Goal: Task Accomplishment & Management: Use online tool/utility

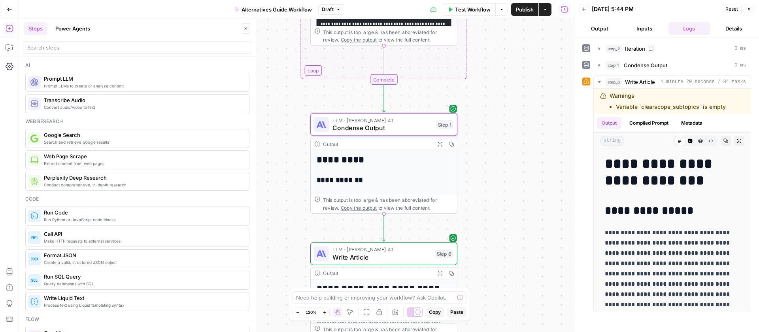
scroll to position [4124, 0]
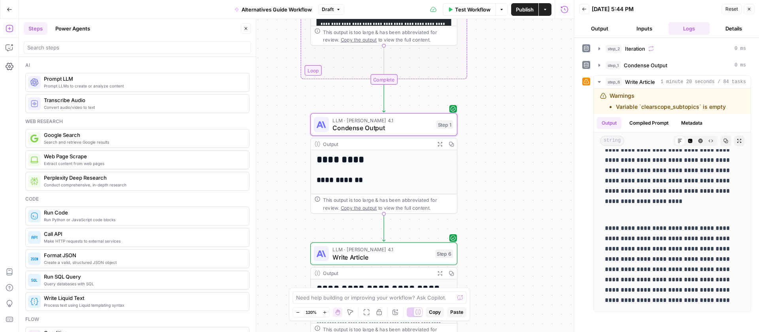
click at [9, 9] on icon "button" at bounding box center [9, 10] width 5 height 4
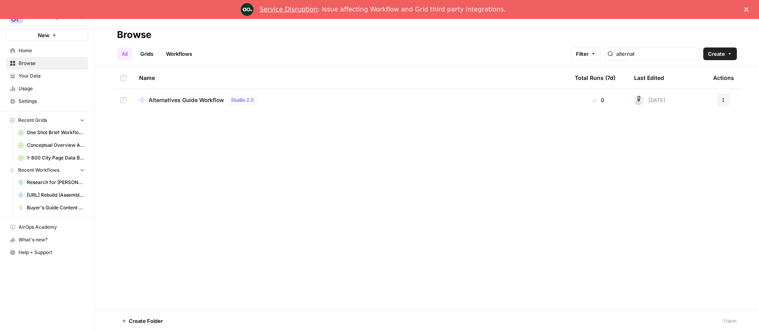
click at [178, 103] on span "Alternatives Guide Workflow" at bounding box center [186, 100] width 75 height 8
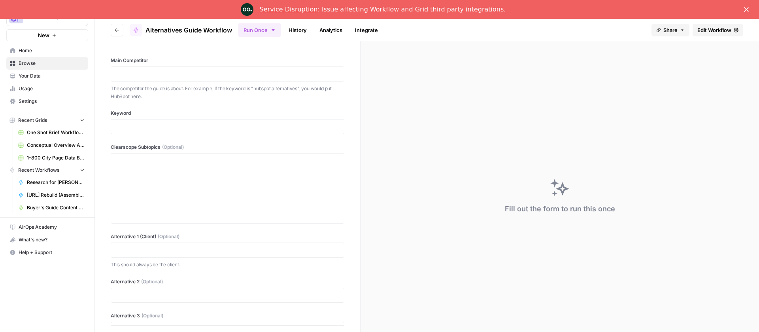
click at [709, 30] on span "Edit Workflow" at bounding box center [714, 30] width 34 height 8
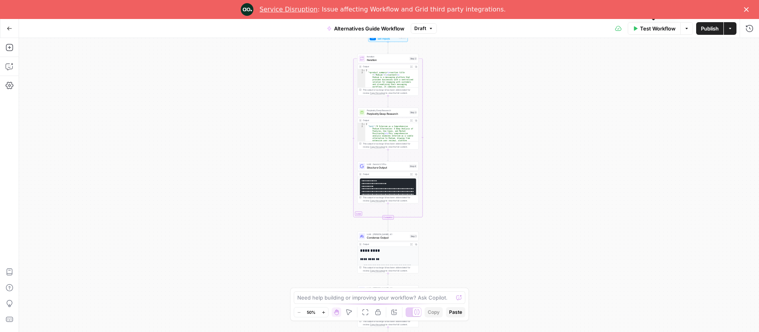
click at [660, 27] on span "Test Workflow" at bounding box center [658, 29] width 36 height 8
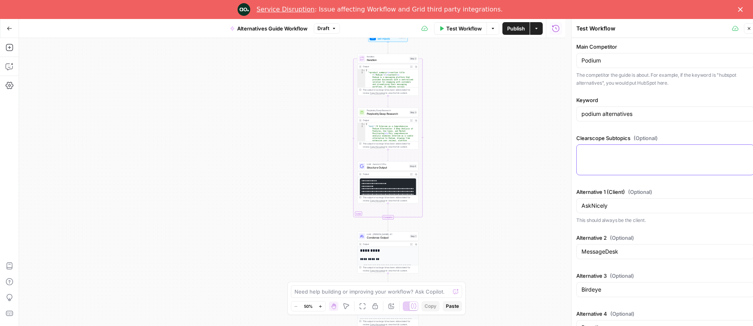
click at [610, 150] on textarea "Clearscope Subtopics (Optional)" at bounding box center [665, 152] width 168 height 8
paste textarea "podium alternatives pricing sms online reputation birdeye automation social med…"
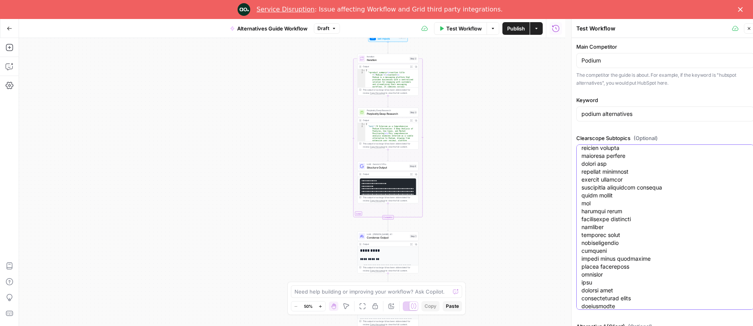
type textarea "podium alternatives pricing sms online reputation birdeye automation social med…"
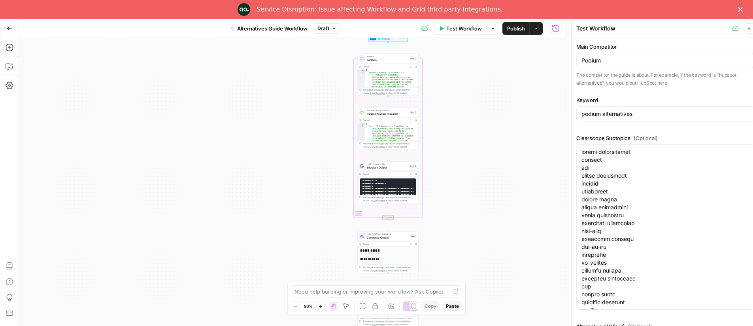
click at [743, 8] on icon "Close" at bounding box center [740, 9] width 5 height 5
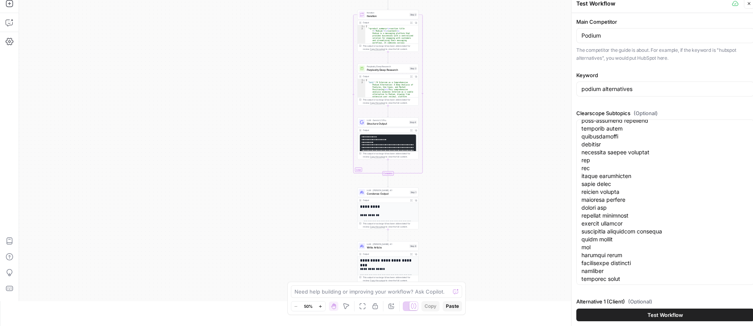
scroll to position [267, 0]
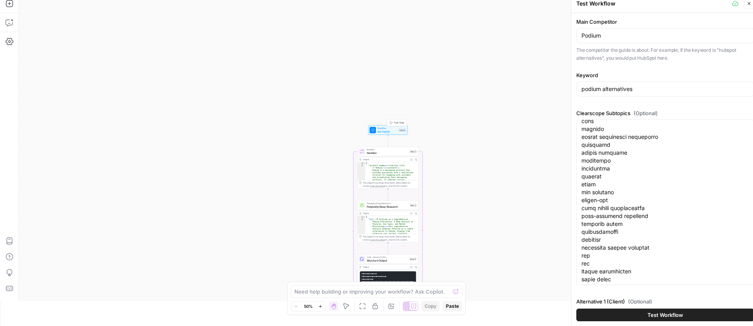
click at [372, 128] on icon at bounding box center [372, 129] width 3 height 3
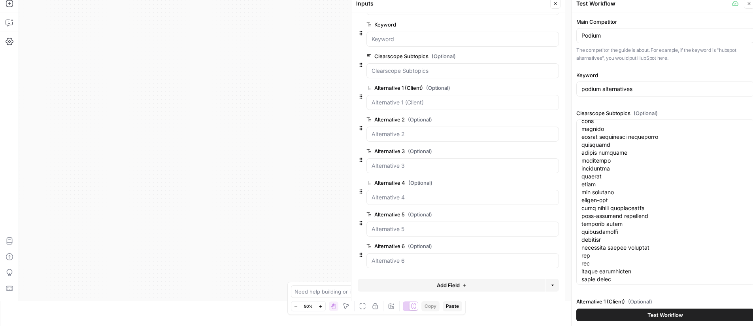
scroll to position [32, 0]
click at [440, 284] on span "Add Field" at bounding box center [448, 285] width 23 height 8
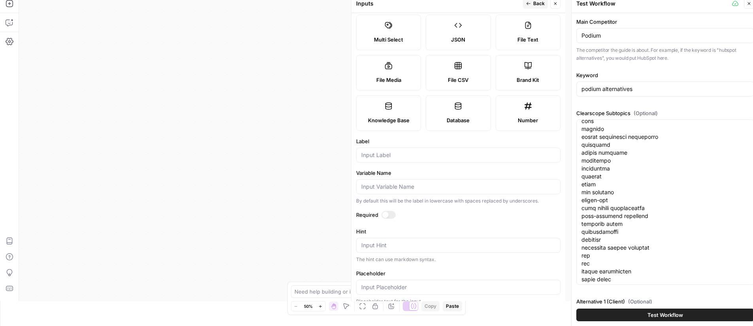
scroll to position [57, 0]
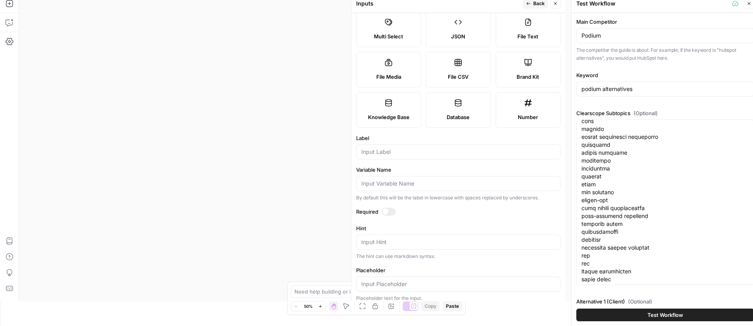
click at [496, 87] on label "Brand Kit" at bounding box center [528, 70] width 65 height 36
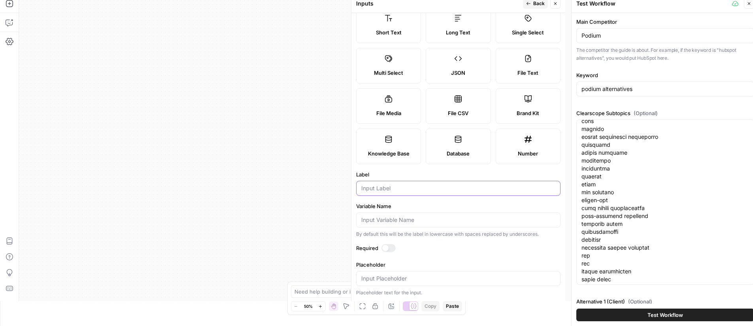
click at [394, 192] on input "Label" at bounding box center [458, 188] width 194 height 8
type input "Brand Kit (Client)"
click at [424, 178] on label "Label" at bounding box center [458, 174] width 204 height 8
click at [424, 192] on input "Brand Kit (Client)" at bounding box center [458, 188] width 194 height 8
click at [531, 6] on button "Back" at bounding box center [535, 3] width 25 height 10
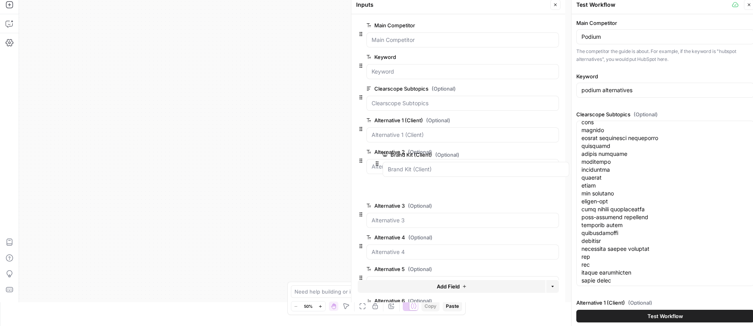
scroll to position [23, 0]
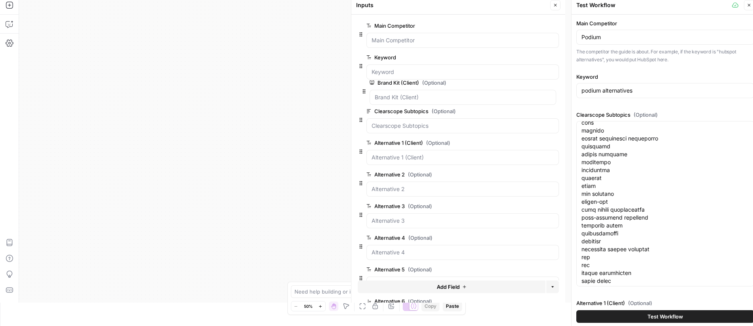
drag, startPoint x: 361, startPoint y: 257, endPoint x: 364, endPoint y: 91, distance: 165.3
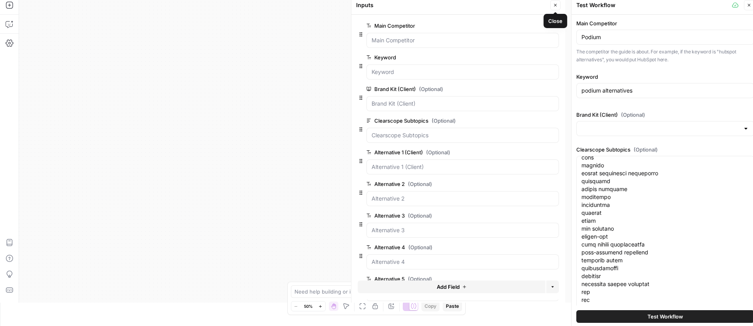
click at [556, 4] on icon "button" at bounding box center [555, 5] width 5 height 5
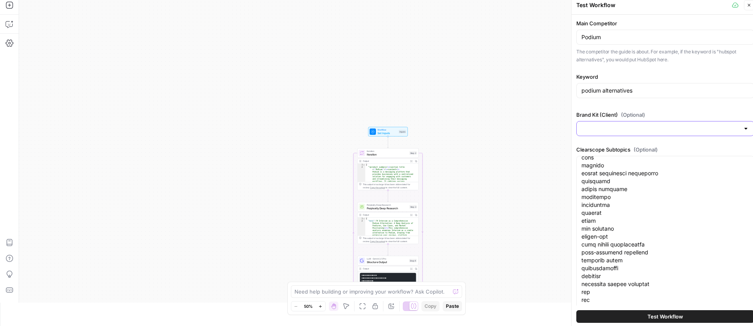
click at [607, 126] on input "Brand Kit (Client) (Optional)" at bounding box center [660, 129] width 158 height 8
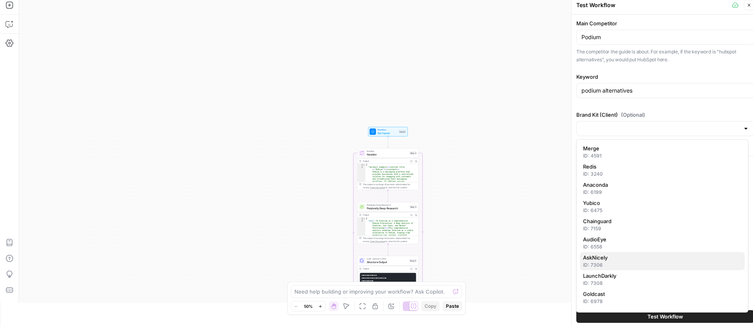
click at [606, 260] on span "AskNicely" at bounding box center [660, 257] width 155 height 8
type input "AskNicely"
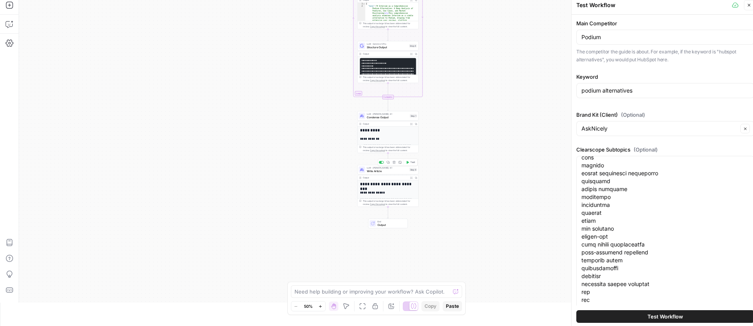
click at [395, 170] on span "Write Article" at bounding box center [387, 171] width 41 height 4
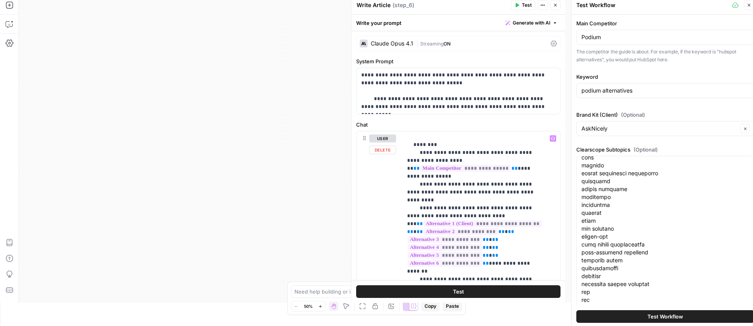
scroll to position [401, 0]
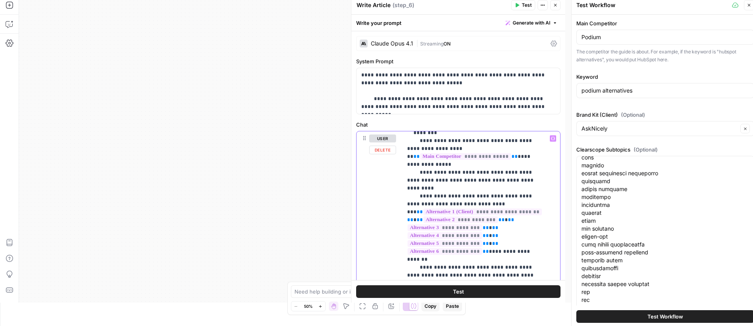
drag, startPoint x: 421, startPoint y: 242, endPoint x: 465, endPoint y: 214, distance: 51.3
click at [465, 214] on p "**********" at bounding box center [475, 275] width 136 height 1083
click at [467, 212] on p "**********" at bounding box center [475, 259] width 136 height 1051
click at [551, 137] on icon "button" at bounding box center [553, 139] width 4 height 4
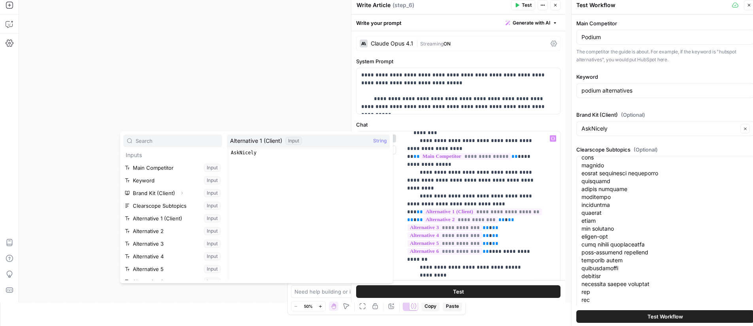
scroll to position [0, 0]
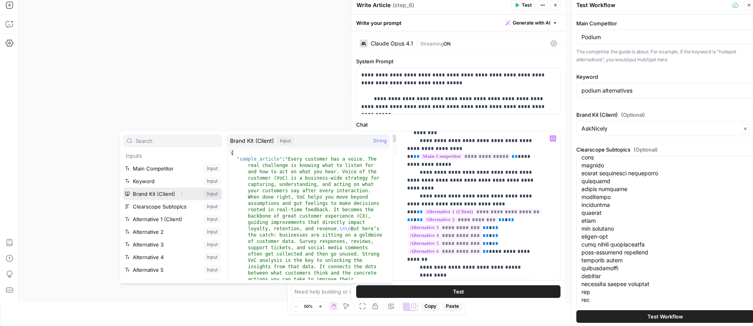
click at [181, 191] on icon "button" at bounding box center [181, 193] width 5 height 5
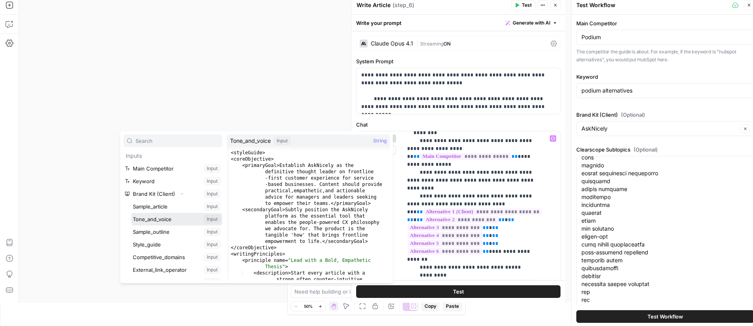
click at [160, 215] on button "Select variable Tone_and_voice" at bounding box center [176, 219] width 91 height 13
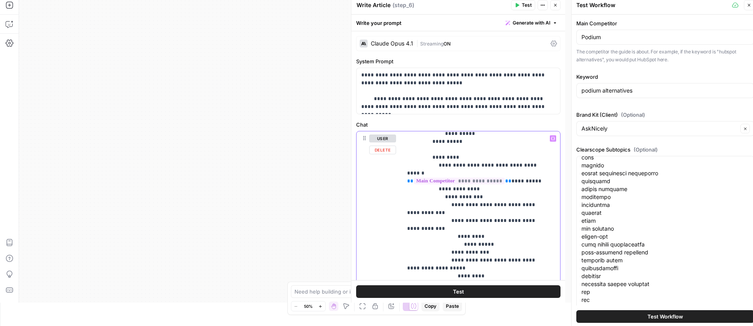
scroll to position [759, 0]
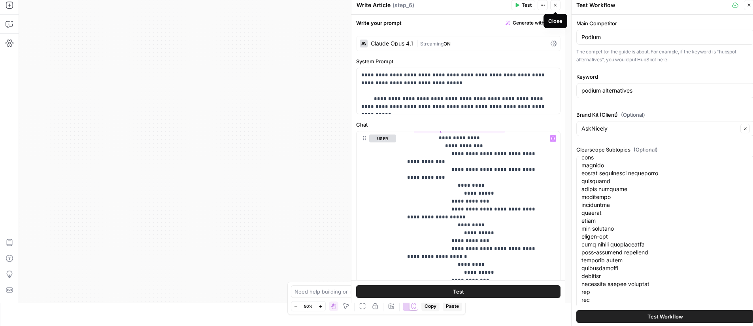
click at [558, 6] on button "Close" at bounding box center [555, 5] width 10 height 10
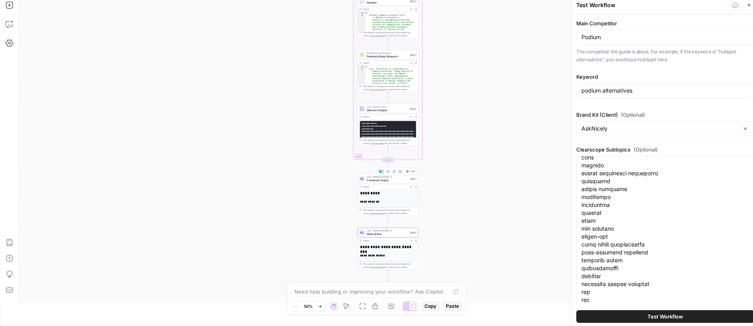
click at [391, 179] on span "Condense Output" at bounding box center [388, 180] width 42 height 4
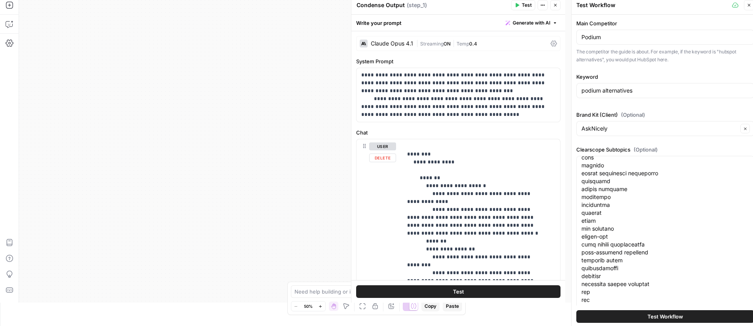
click at [285, 170] on div "Workflow Set Inputs Inputs Loop Iteration Iteration Step 2 Output Expand Output…" at bounding box center [292, 149] width 546 height 307
click at [558, 7] on button "Close" at bounding box center [555, 5] width 10 height 10
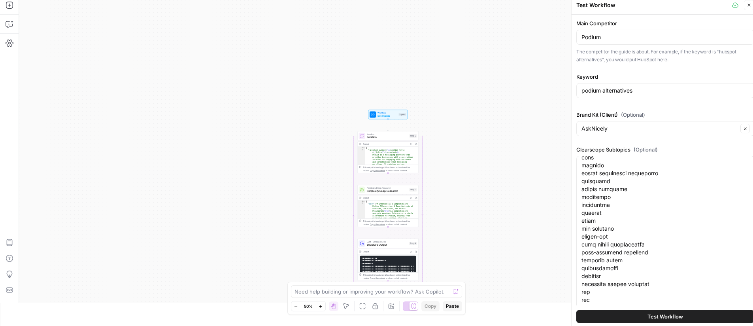
click at [647, 315] on span "Test Workflow" at bounding box center [665, 316] width 36 height 8
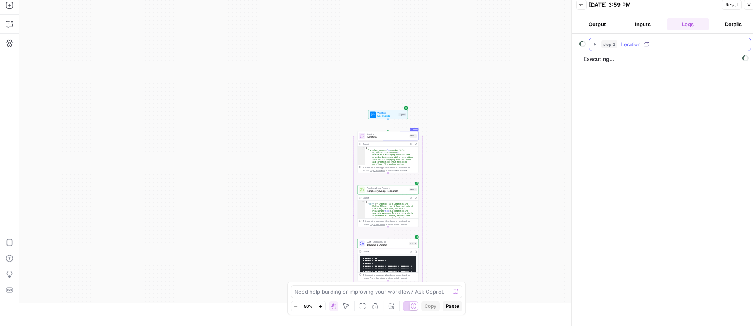
click at [595, 44] on icon "button" at bounding box center [595, 44] width 2 height 3
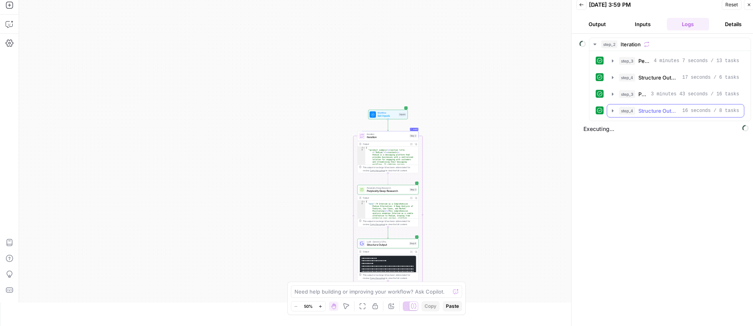
click at [611, 110] on icon "button" at bounding box center [613, 111] width 6 height 6
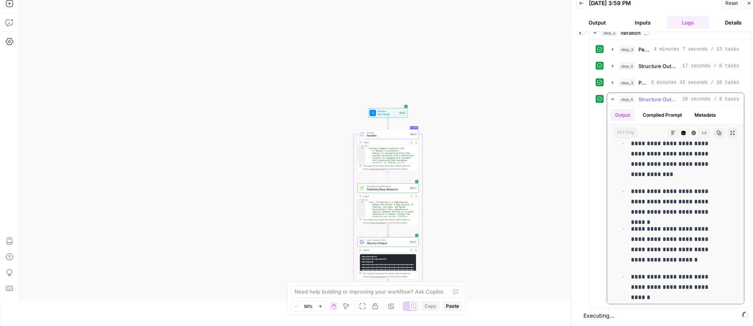
scroll to position [1383, 0]
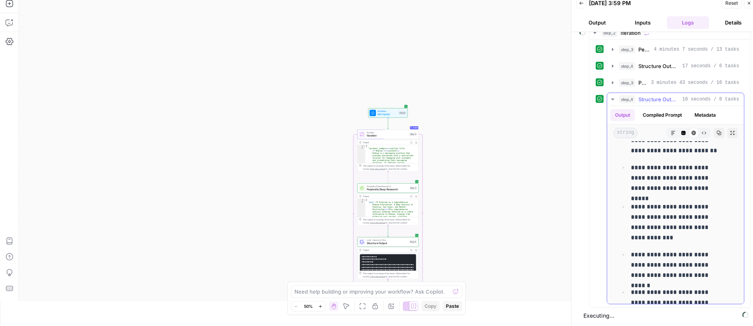
click at [614, 100] on icon "button" at bounding box center [613, 99] width 6 height 6
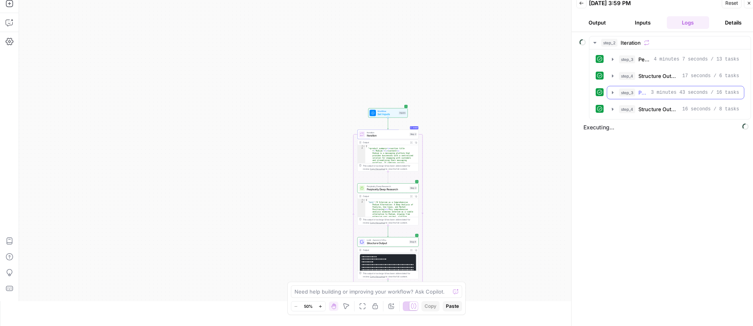
scroll to position [0, 0]
click at [613, 91] on icon "button" at bounding box center [613, 92] width 6 height 6
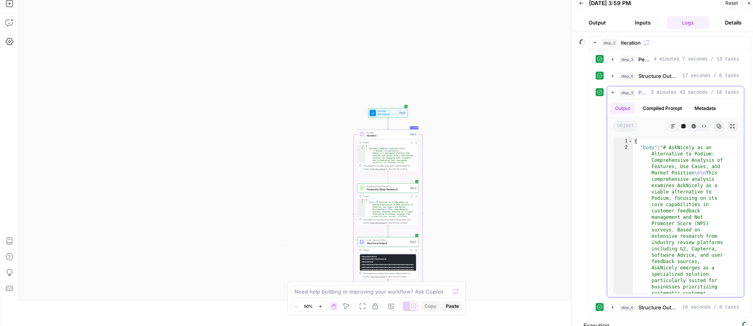
click at [613, 91] on icon "button" at bounding box center [613, 92] width 6 height 6
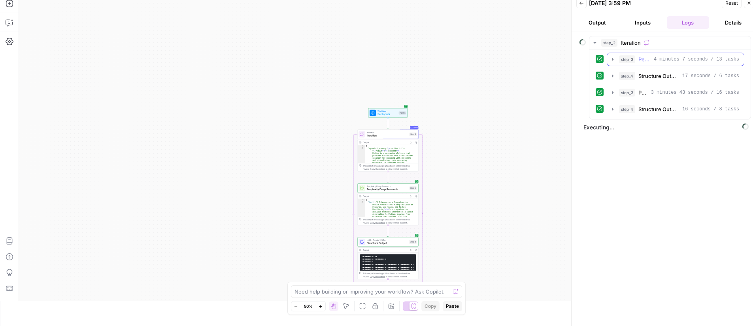
click at [612, 61] on icon "button" at bounding box center [613, 59] width 6 height 6
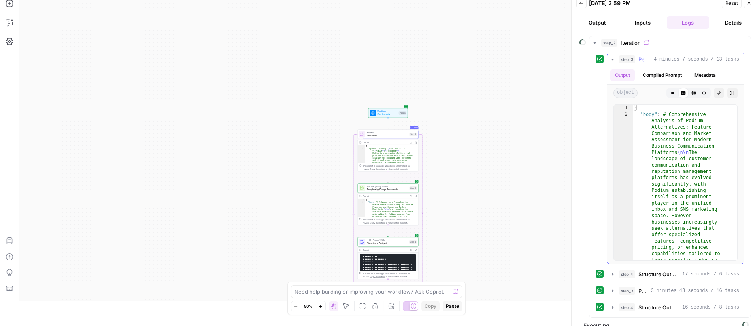
click at [612, 61] on icon "button" at bounding box center [613, 59] width 6 height 6
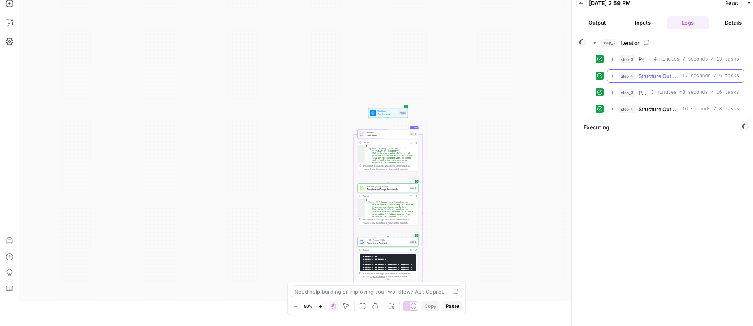
click at [612, 74] on icon "button" at bounding box center [613, 76] width 6 height 6
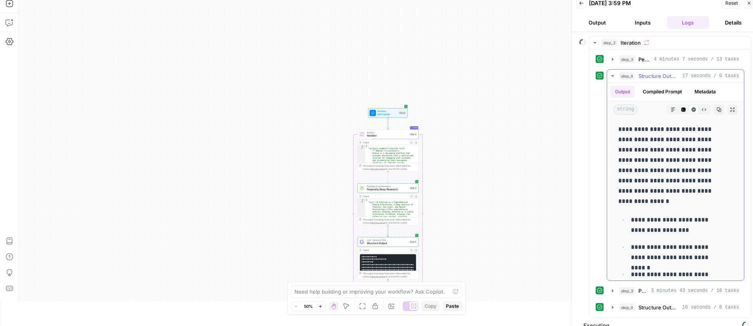
click at [612, 74] on icon "button" at bounding box center [613, 76] width 6 height 6
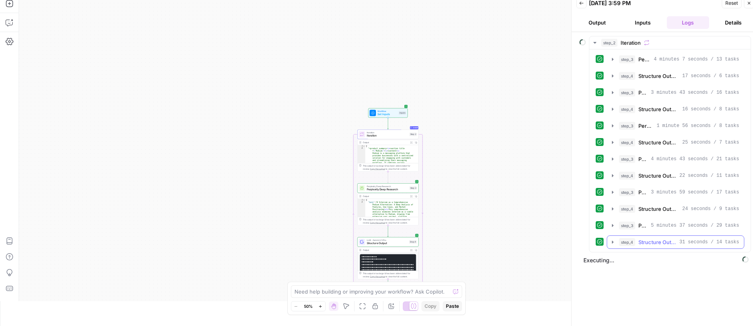
click at [611, 242] on icon "button" at bounding box center [613, 242] width 6 height 6
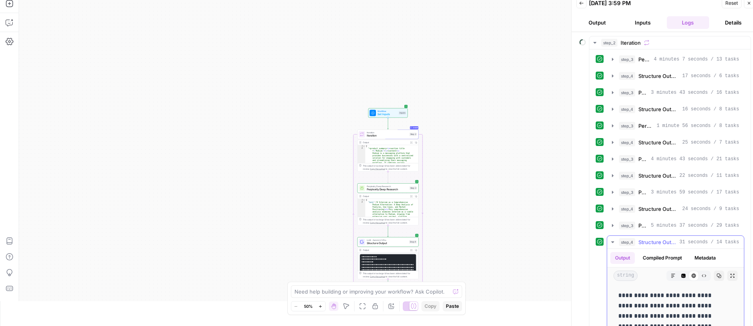
click at [611, 242] on icon "button" at bounding box center [612, 242] width 3 height 2
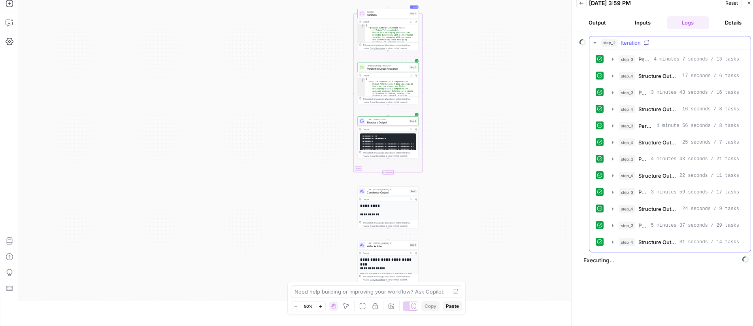
click at [595, 42] on icon "button" at bounding box center [594, 43] width 3 height 2
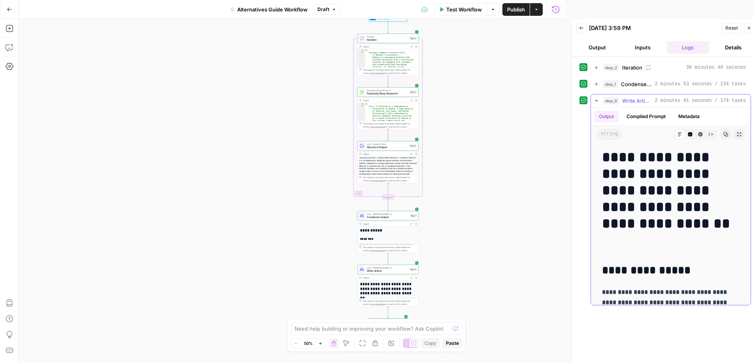
click at [723, 135] on icon "button" at bounding box center [725, 134] width 5 height 5
click at [596, 100] on icon "button" at bounding box center [596, 101] width 6 height 6
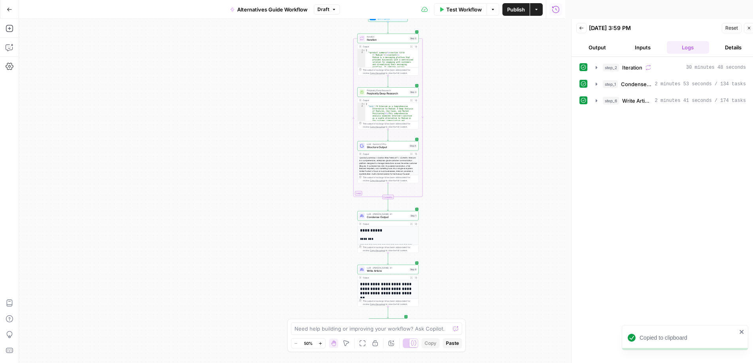
click at [628, 47] on button "Inputs" at bounding box center [643, 47] width 42 height 13
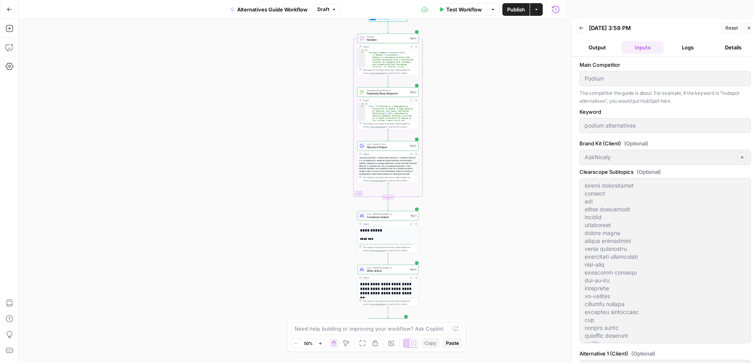
click at [398, 40] on span "Iteration" at bounding box center [387, 40] width 41 height 4
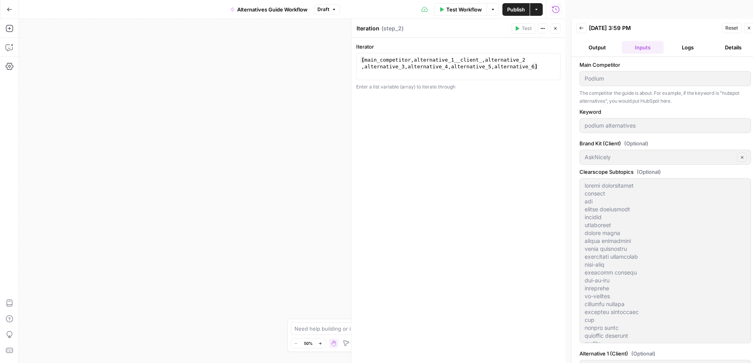
click at [674, 47] on button "Logs" at bounding box center [688, 47] width 42 height 13
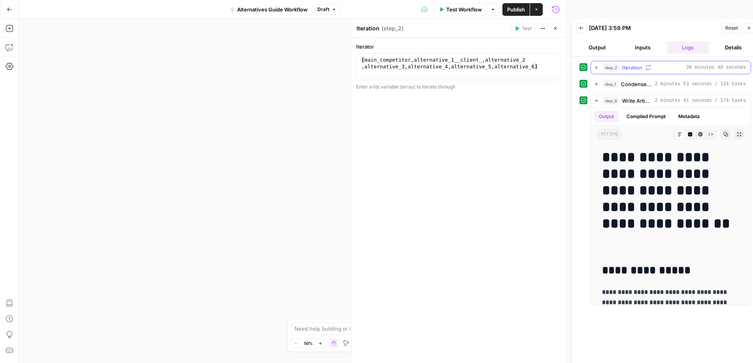
click at [599, 66] on icon "button" at bounding box center [596, 67] width 6 height 6
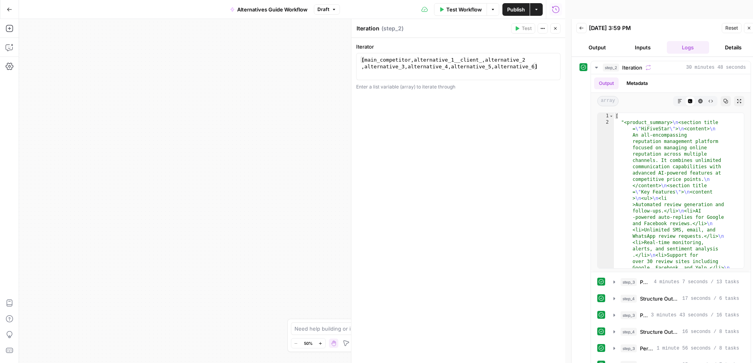
click at [643, 48] on button "Inputs" at bounding box center [643, 47] width 42 height 13
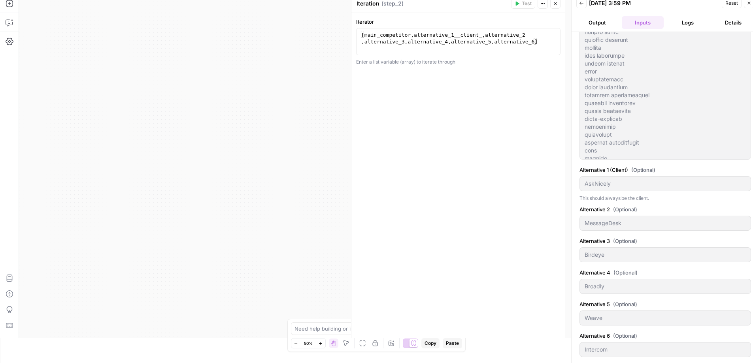
scroll to position [160, 0]
click at [689, 17] on button "Logs" at bounding box center [688, 22] width 42 height 13
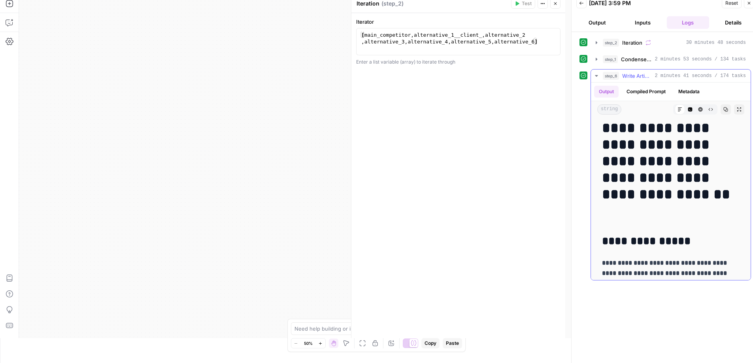
scroll to position [0, 0]
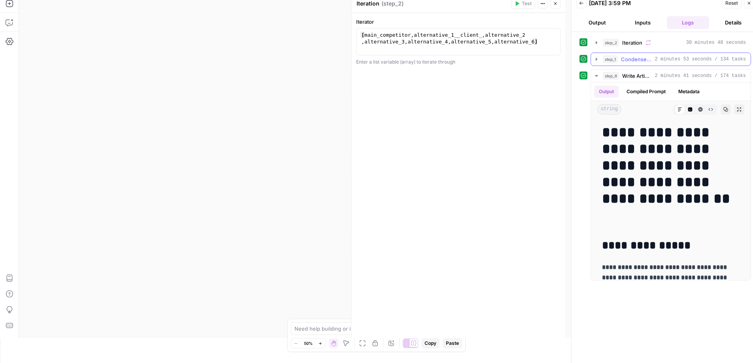
click at [598, 57] on icon "button" at bounding box center [596, 59] width 6 height 6
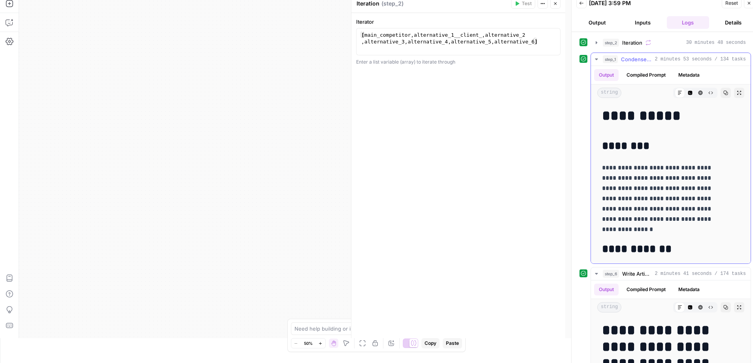
click at [598, 58] on icon "button" at bounding box center [596, 59] width 6 height 6
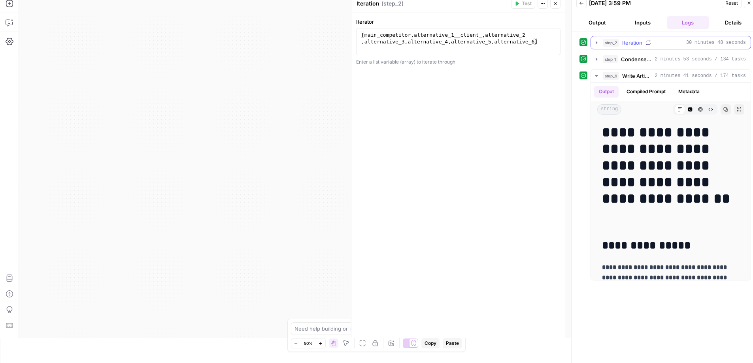
click at [600, 40] on button "step_2 Iteration 30 minutes 48 seconds" at bounding box center [671, 42] width 160 height 13
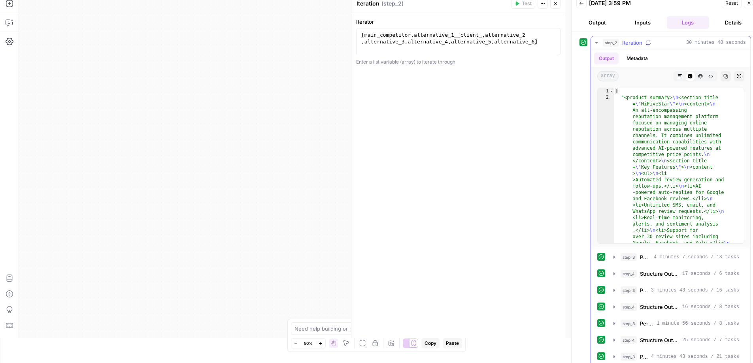
click at [600, 40] on button "step_2 Iteration 30 minutes 48 seconds" at bounding box center [671, 42] width 160 height 13
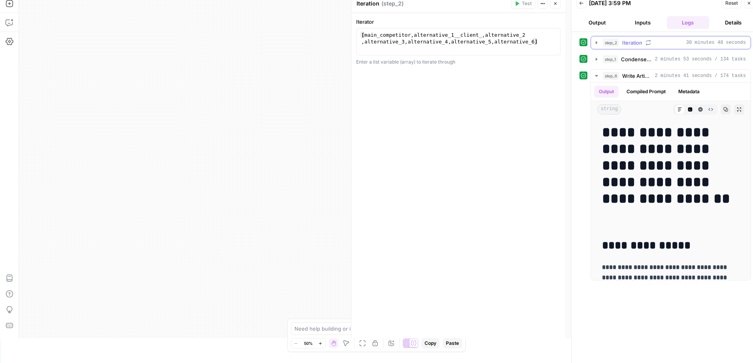
click at [600, 40] on button "step_2 Iteration 30 minutes 48 seconds" at bounding box center [671, 42] width 160 height 13
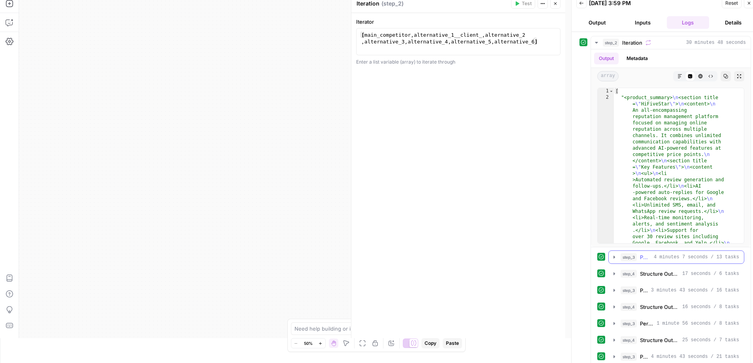
click at [617, 254] on icon "button" at bounding box center [614, 257] width 6 height 6
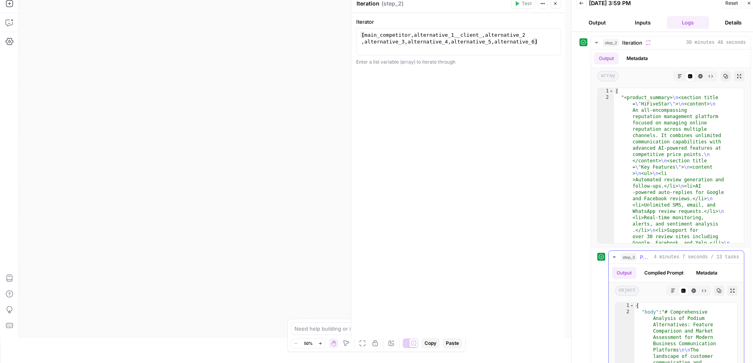
click at [617, 254] on icon "button" at bounding box center [614, 257] width 6 height 6
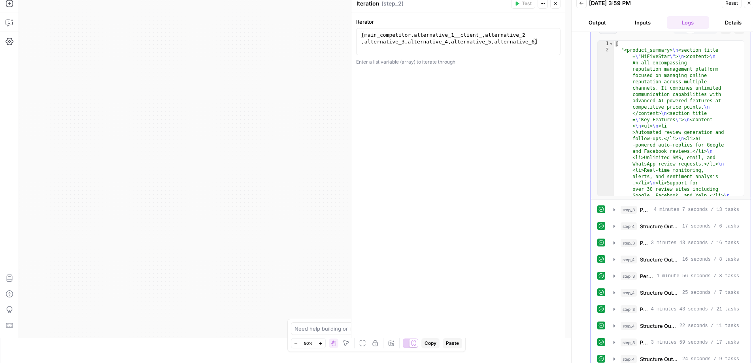
scroll to position [24, 0]
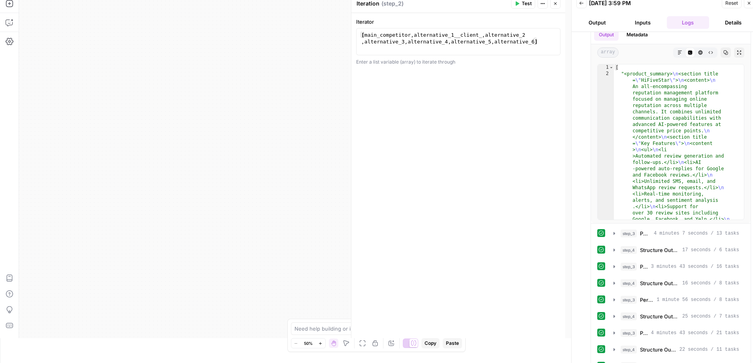
click at [678, 20] on button "Logs" at bounding box center [688, 22] width 42 height 13
click at [643, 21] on button "Inputs" at bounding box center [643, 22] width 42 height 13
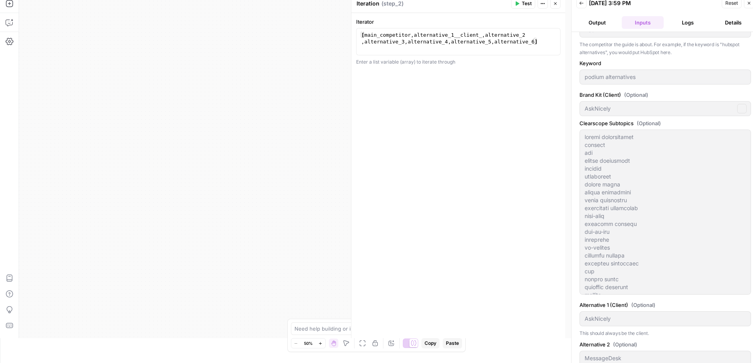
scroll to position [7, 0]
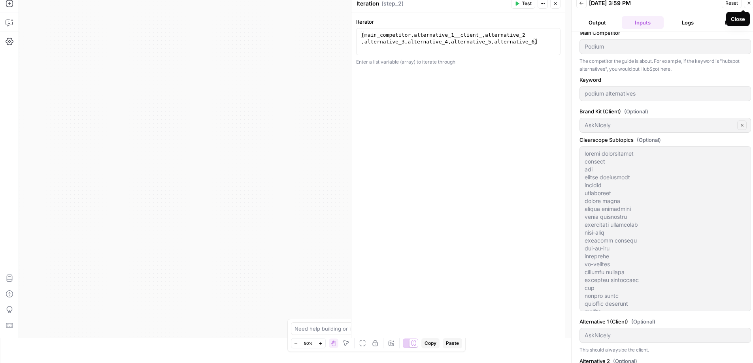
click at [748, 5] on icon "button" at bounding box center [749, 3] width 5 height 5
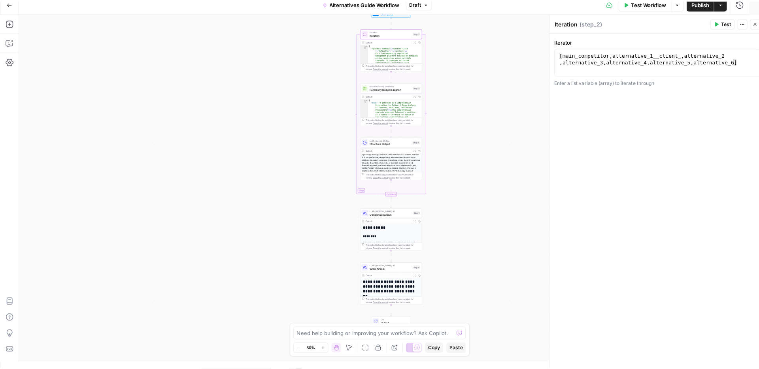
scroll to position [0, 0]
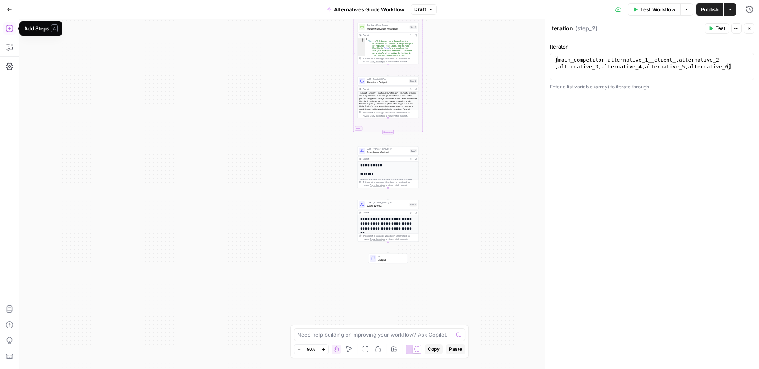
click at [11, 28] on icon "button" at bounding box center [9, 28] width 7 height 7
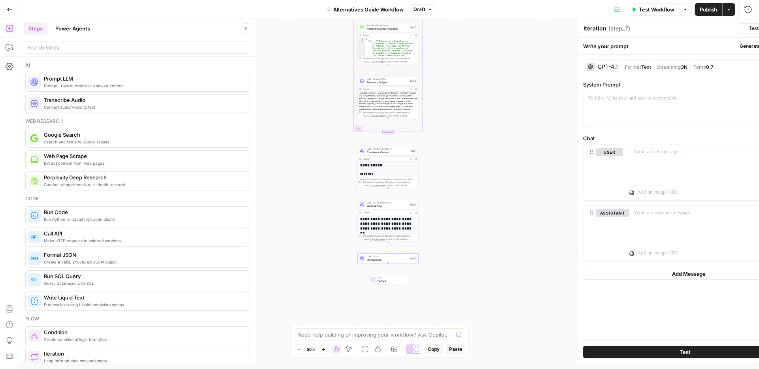
type textarea "Prompt LLM"
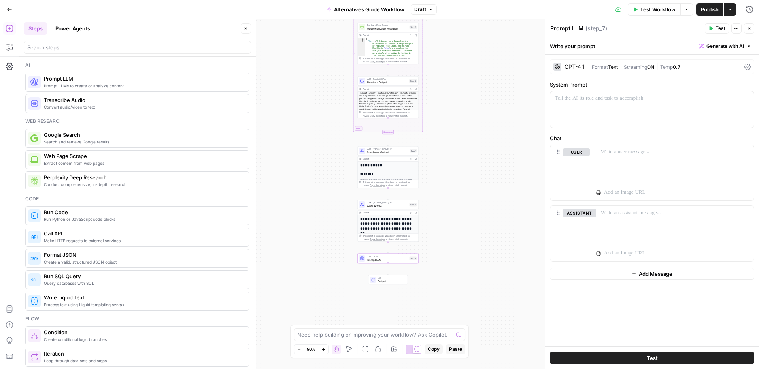
click at [573, 68] on div "GPT-4.1" at bounding box center [574, 67] width 20 height 6
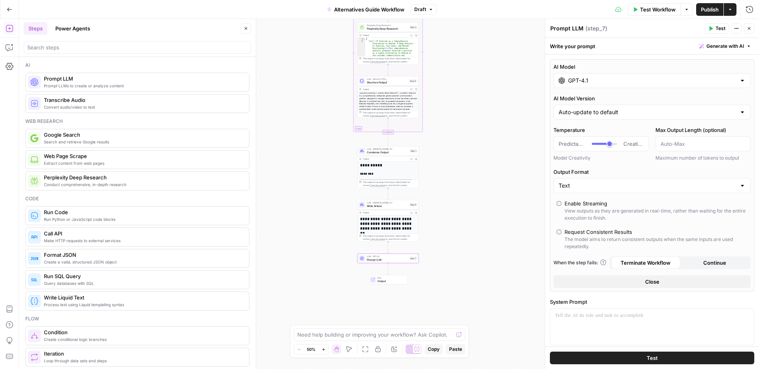
click at [576, 75] on div "GPT-4.1" at bounding box center [651, 80] width 197 height 15
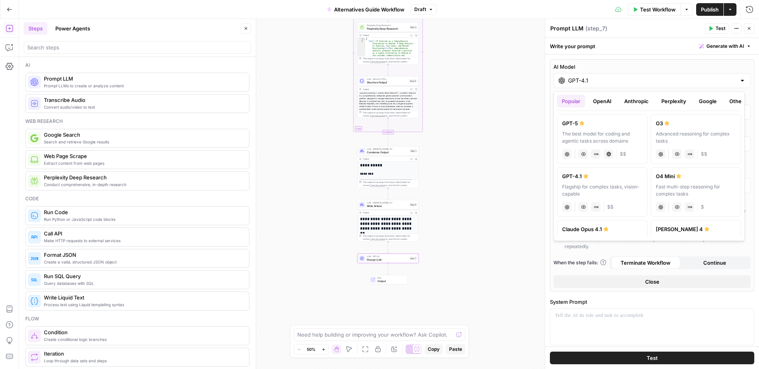
click at [649, 100] on button "Anthropic" at bounding box center [636, 101] width 34 height 13
click at [604, 121] on icon at bounding box center [606, 123] width 5 height 5
type input "Claude Opus 4.1"
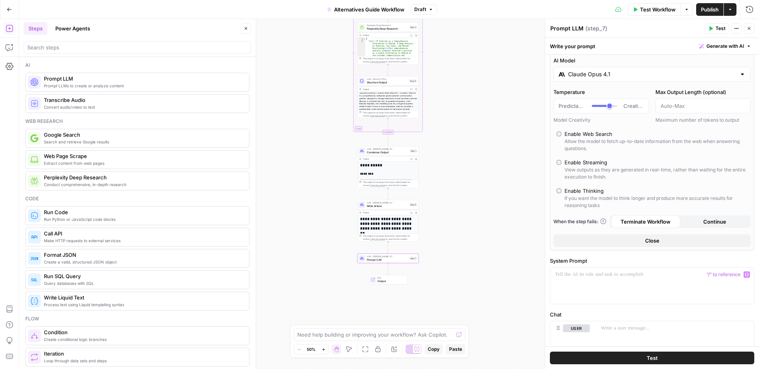
scroll to position [36, 0]
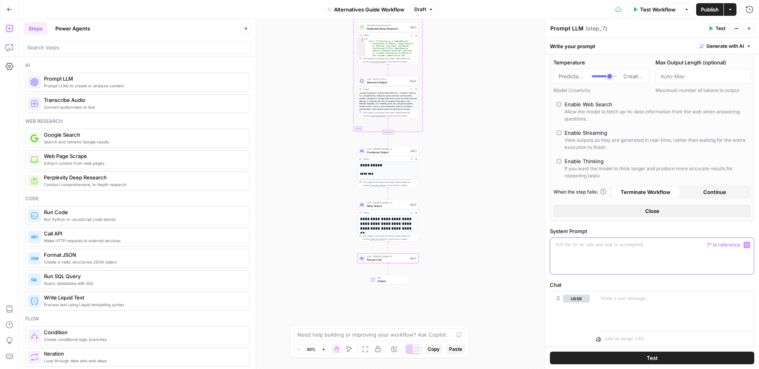
click at [608, 255] on div at bounding box center [652, 256] width 204 height 36
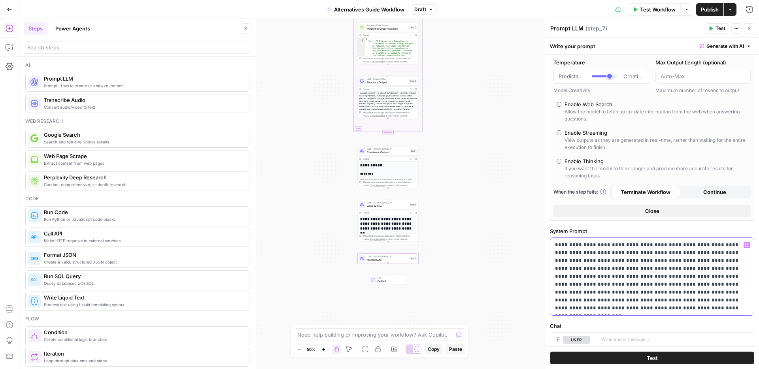
click at [605, 276] on p "**********" at bounding box center [649, 276] width 188 height 71
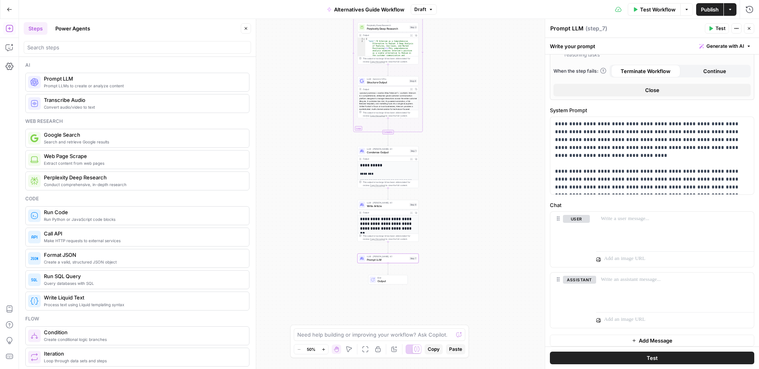
scroll to position [162, 0]
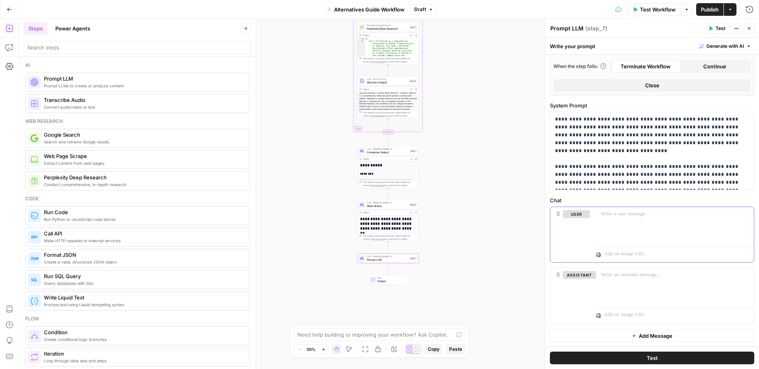
click at [624, 230] on div at bounding box center [675, 225] width 158 height 36
click at [641, 216] on p at bounding box center [672, 214] width 142 height 8
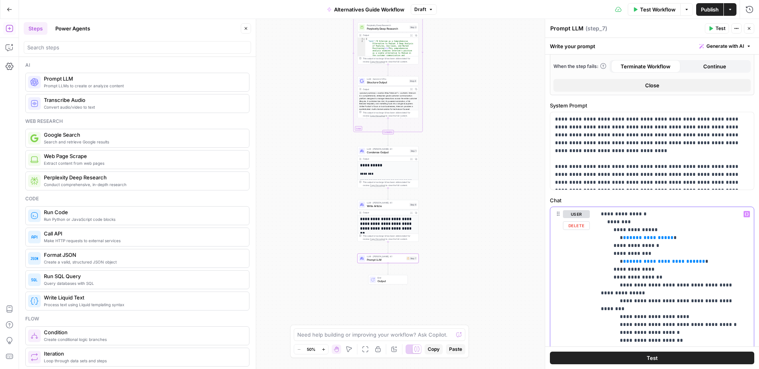
drag, startPoint x: 660, startPoint y: 238, endPoint x: 621, endPoint y: 240, distance: 40.0
click at [744, 217] on button "Variables Menu" at bounding box center [747, 214] width 6 height 6
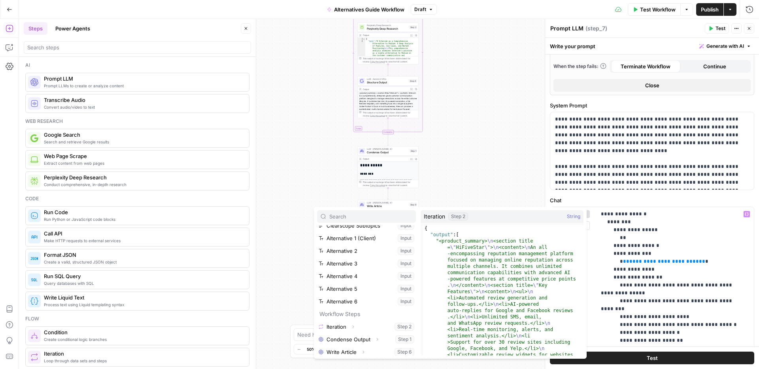
scroll to position [59, 0]
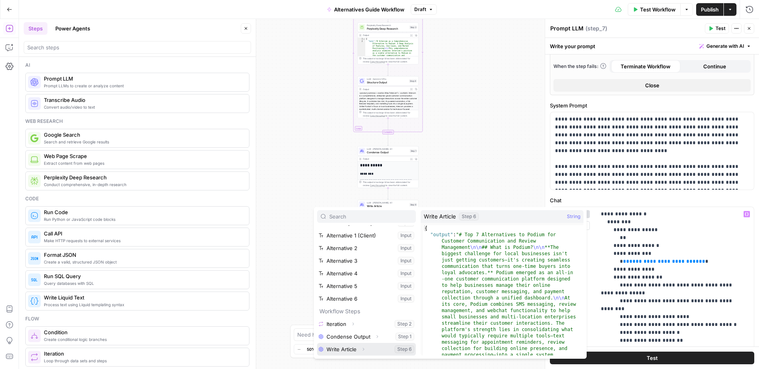
click at [345, 331] on button "Select variable Write Article" at bounding box center [366, 349] width 99 height 13
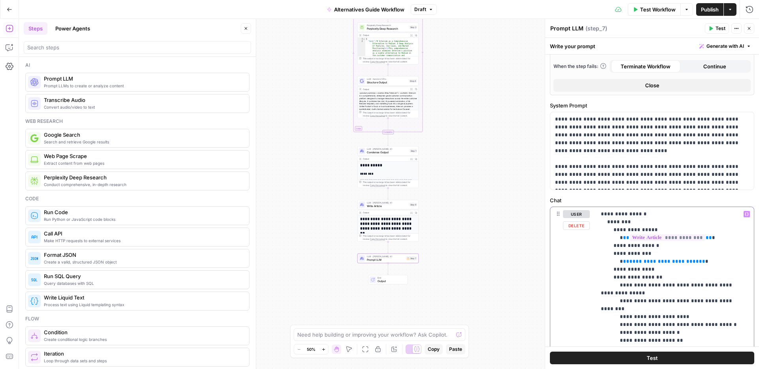
drag, startPoint x: 689, startPoint y: 263, endPoint x: 621, endPoint y: 264, distance: 68.0
click at [745, 214] on icon "button" at bounding box center [747, 215] width 4 height 4
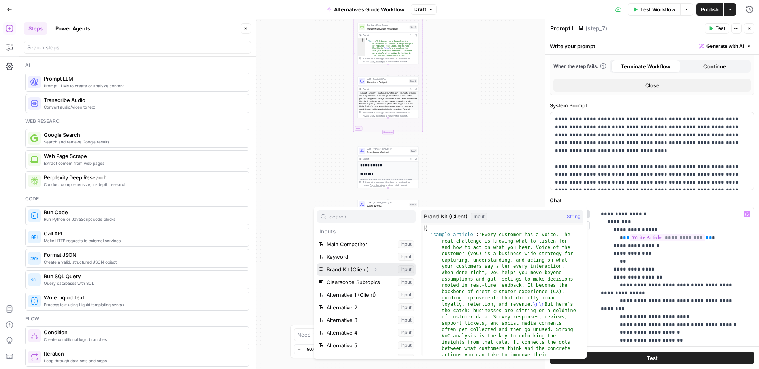
click at [373, 269] on icon "button" at bounding box center [375, 269] width 5 height 5
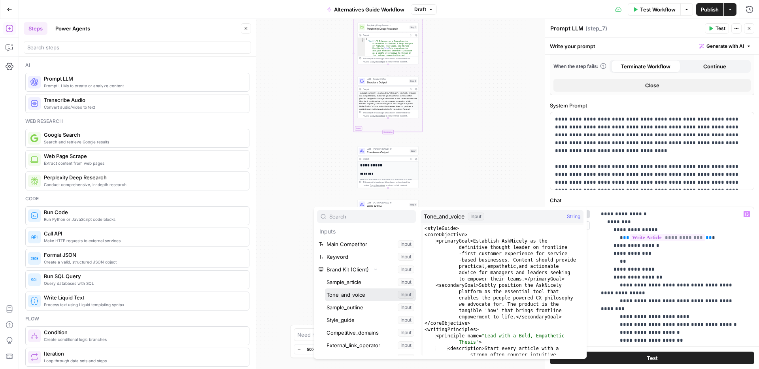
click at [357, 292] on button "Select variable Tone_and_voice" at bounding box center [370, 295] width 91 height 13
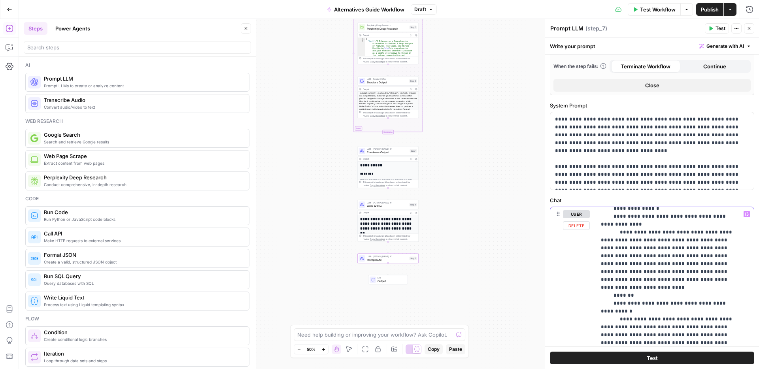
scroll to position [609, 0]
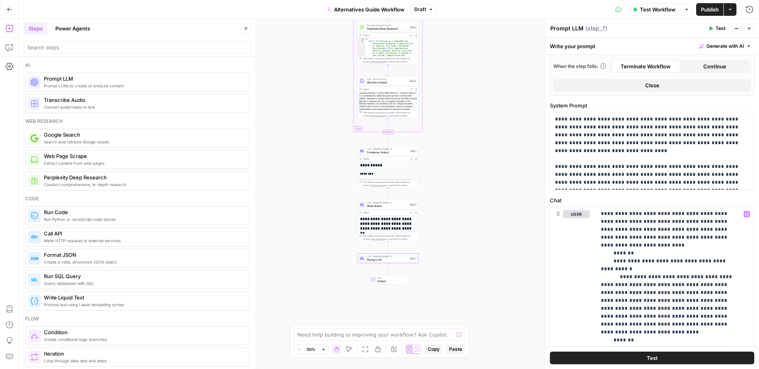
click at [657, 331] on button "Test" at bounding box center [652, 358] width 204 height 13
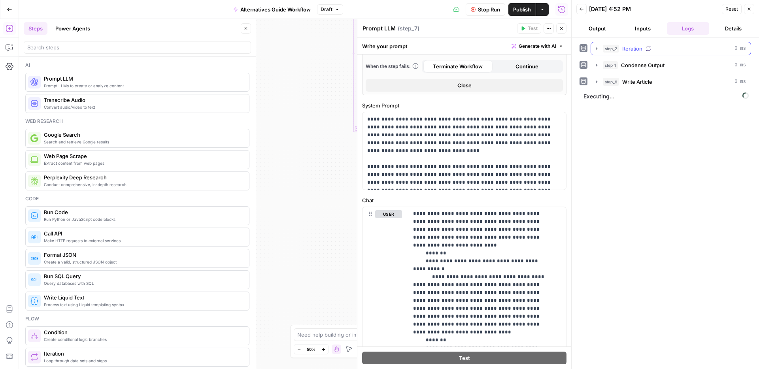
click at [594, 47] on icon "button" at bounding box center [596, 48] width 6 height 6
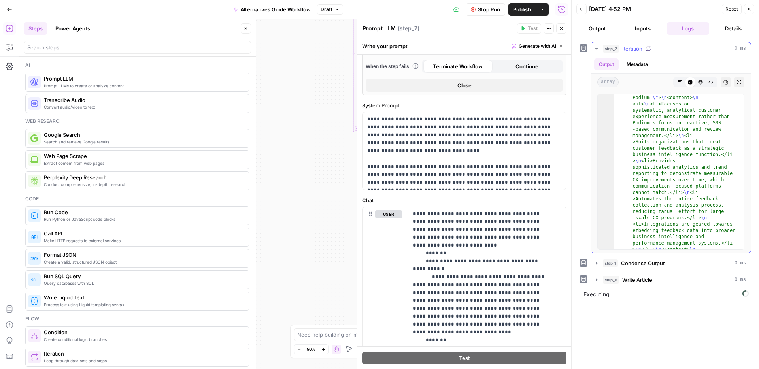
scroll to position [1396, 0]
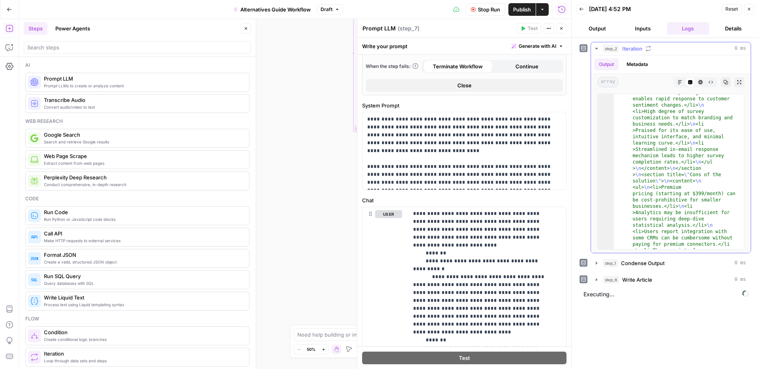
click at [599, 48] on icon "button" at bounding box center [596, 48] width 6 height 6
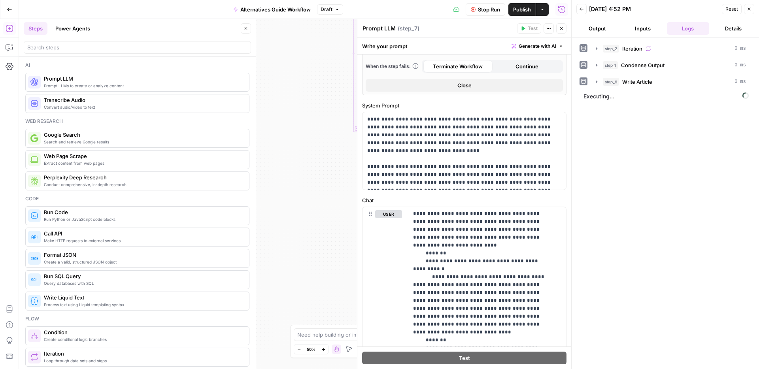
click at [385, 28] on textarea "Prompt LLM" at bounding box center [378, 29] width 33 height 8
type textarea "Editing"
click at [561, 28] on icon "button" at bounding box center [561, 28] width 5 height 5
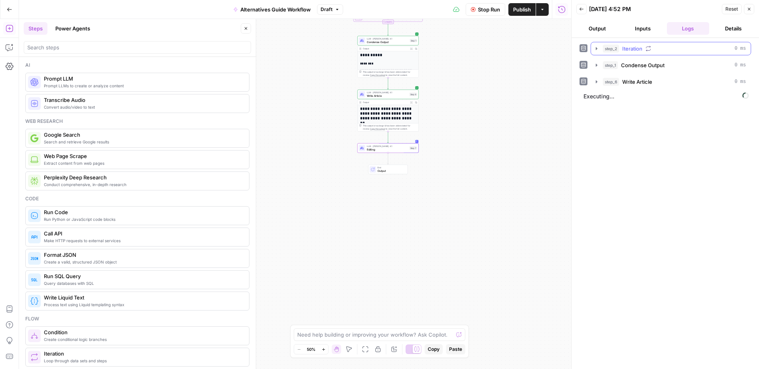
click at [600, 46] on button "step_2 Iteration 0 ms" at bounding box center [671, 48] width 160 height 13
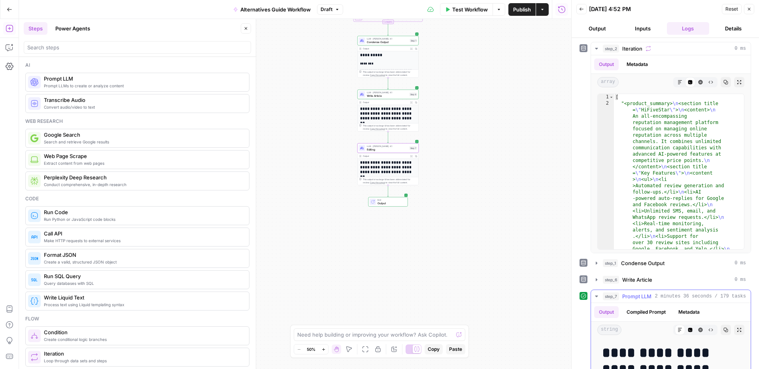
click at [723, 330] on icon "button" at bounding box center [725, 330] width 5 height 5
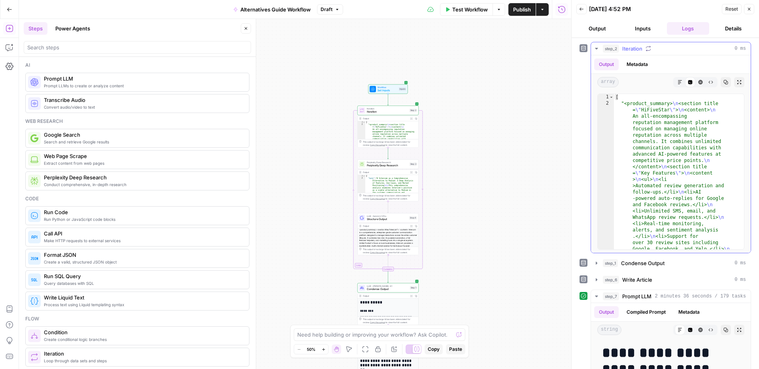
click at [598, 45] on icon "button" at bounding box center [596, 48] width 6 height 6
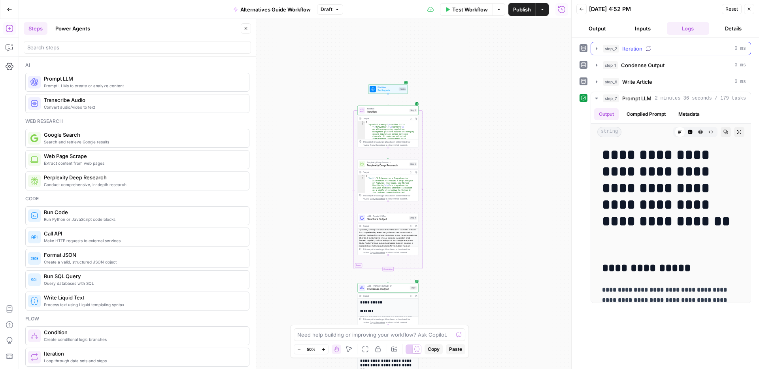
click at [598, 45] on icon "button" at bounding box center [596, 48] width 6 height 6
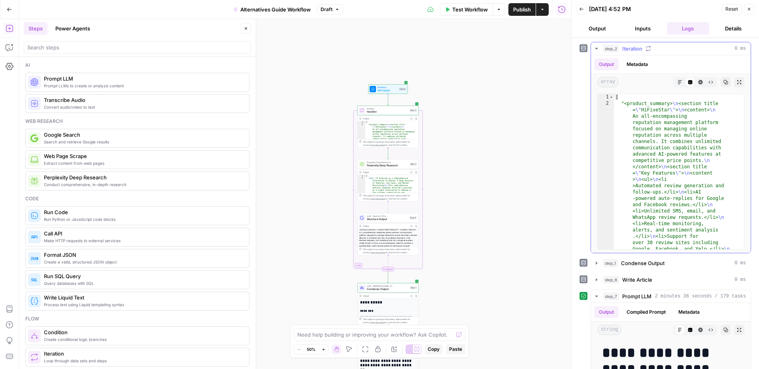
click at [718, 50] on div "step_2 Iteration 0 ms" at bounding box center [674, 49] width 143 height 8
click at [648, 61] on button "Metadata" at bounding box center [637, 64] width 31 height 12
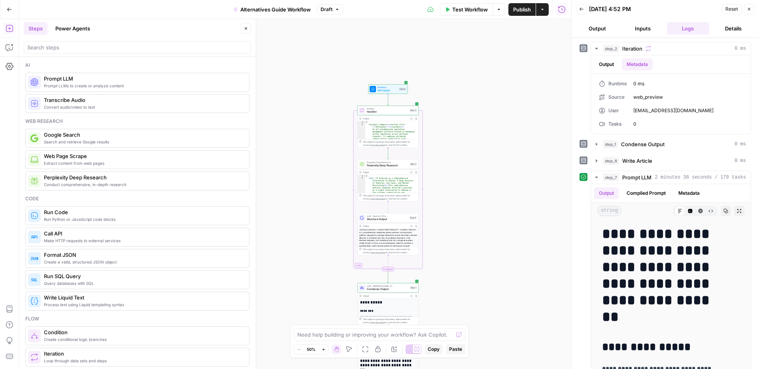
click at [721, 30] on button "Details" at bounding box center [733, 28] width 42 height 13
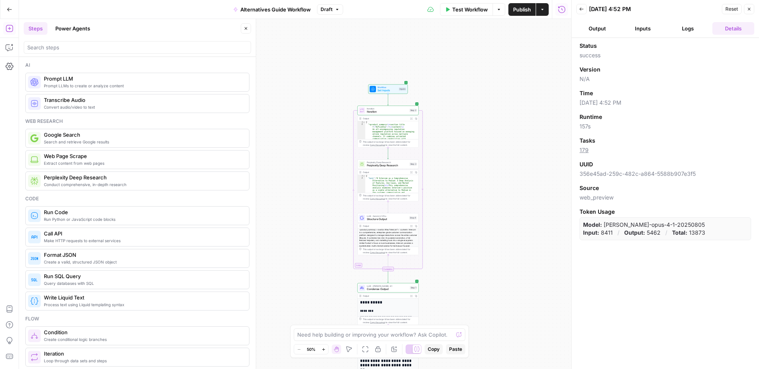
click at [600, 28] on button "Output" at bounding box center [597, 28] width 42 height 13
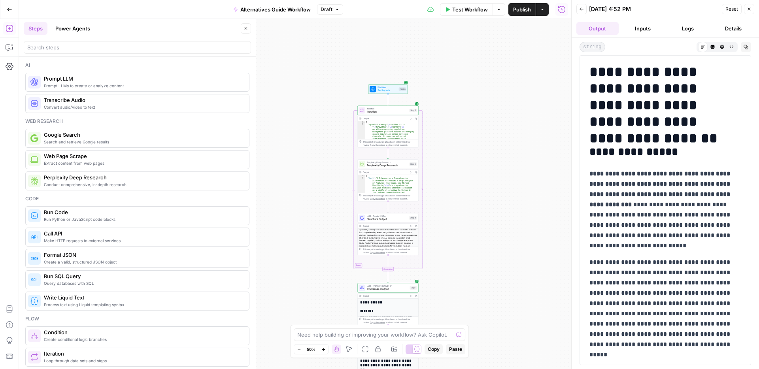
click at [687, 29] on button "Logs" at bounding box center [688, 28] width 42 height 13
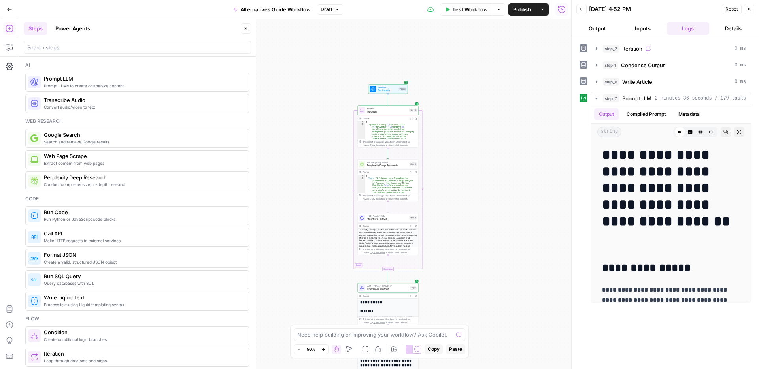
click at [639, 31] on button "Inputs" at bounding box center [643, 28] width 42 height 13
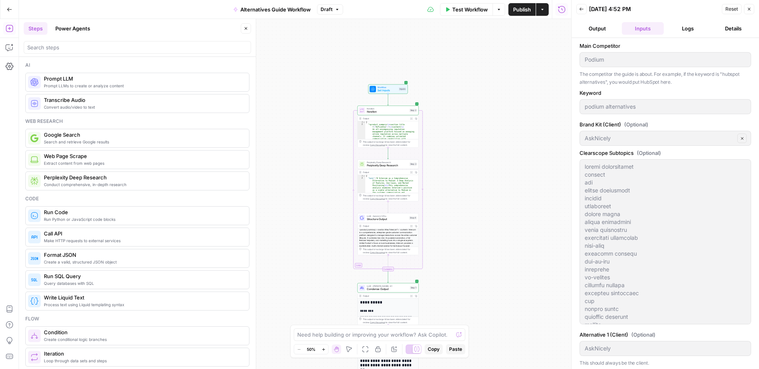
click at [682, 27] on button "Logs" at bounding box center [688, 28] width 42 height 13
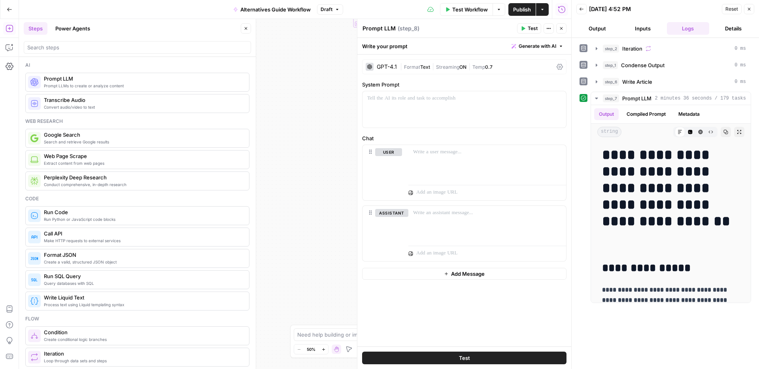
click at [393, 67] on div "GPT-4.1" at bounding box center [387, 67] width 20 height 6
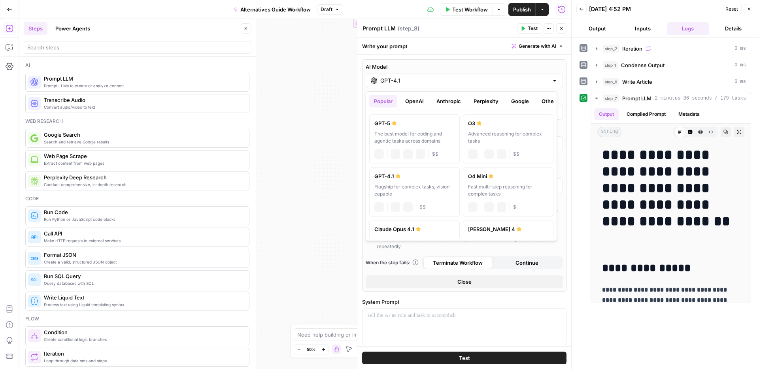
click at [394, 81] on input "GPT-4.1" at bounding box center [464, 81] width 168 height 8
click at [439, 101] on button "Anthropic" at bounding box center [449, 101] width 34 height 13
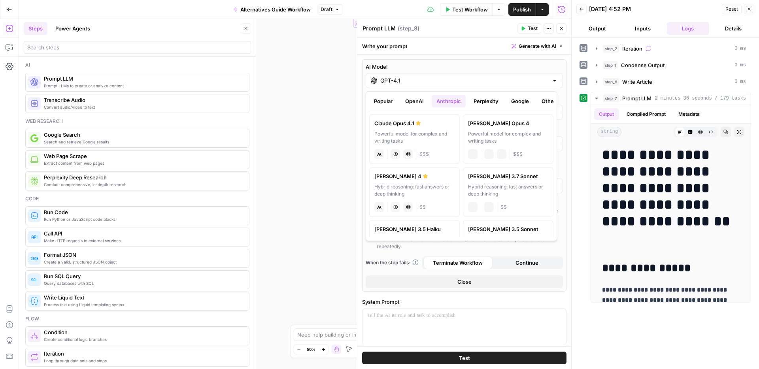
click at [421, 118] on label "[PERSON_NAME] Opus 4.1 Powerful model for complex and writing tasks anthropic V…" at bounding box center [414, 139] width 91 height 50
type input "Claude Opus 4.1"
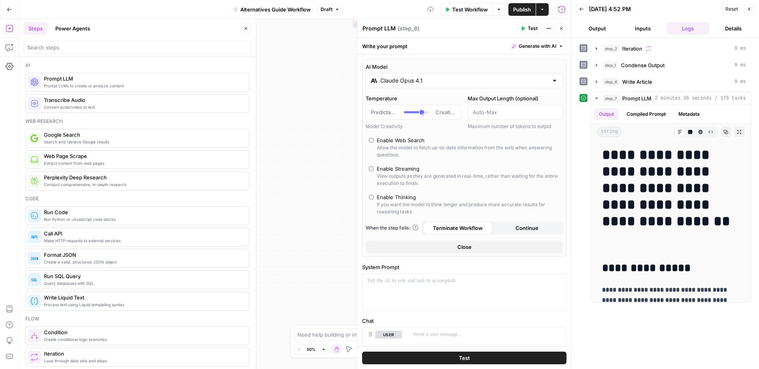
click at [391, 28] on textarea "Prompt LLM" at bounding box center [378, 29] width 33 height 8
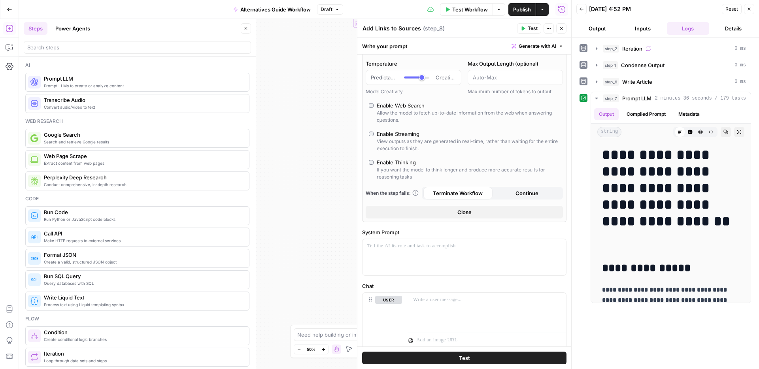
scroll to position [48, 0]
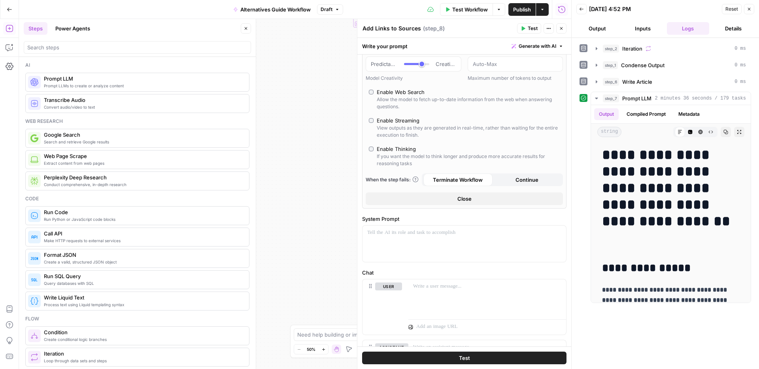
type textarea "Add Links to Sources"
click at [427, 287] on p at bounding box center [487, 287] width 148 height 8
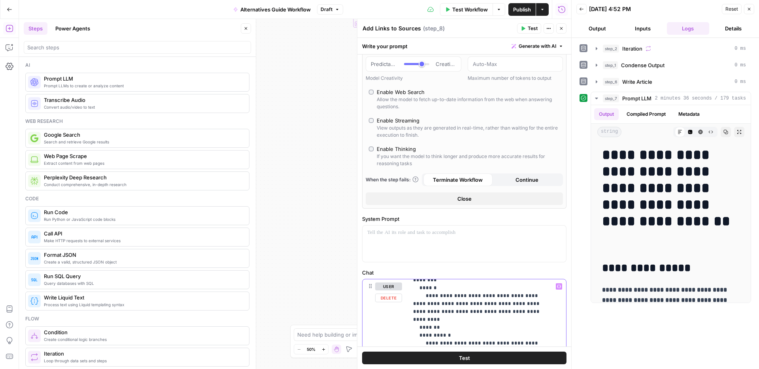
scroll to position [0, 0]
drag, startPoint x: 451, startPoint y: 342, endPoint x: 416, endPoint y: 294, distance: 58.6
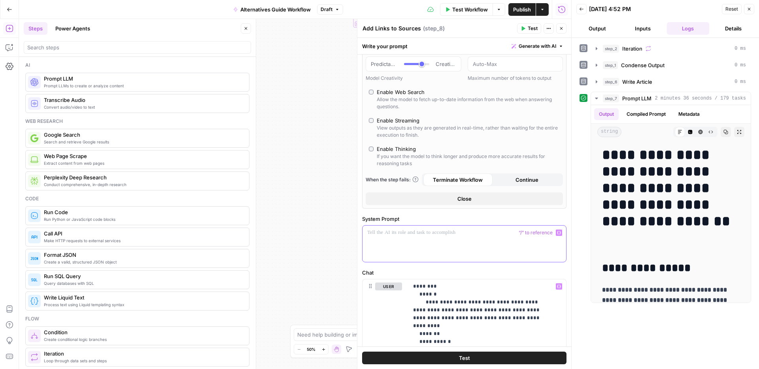
click at [406, 237] on div at bounding box center [464, 244] width 204 height 36
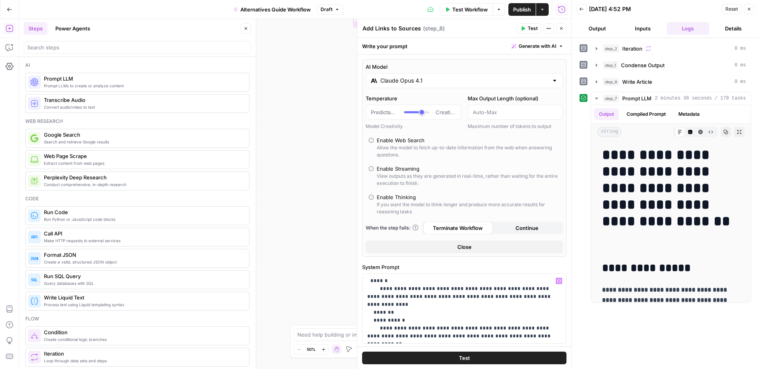
click at [400, 195] on div "Enable Thinking" at bounding box center [396, 197] width 39 height 8
type input "*"
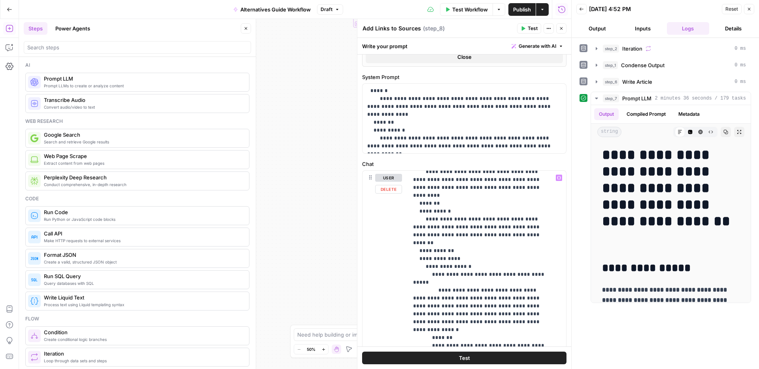
scroll to position [5, 0]
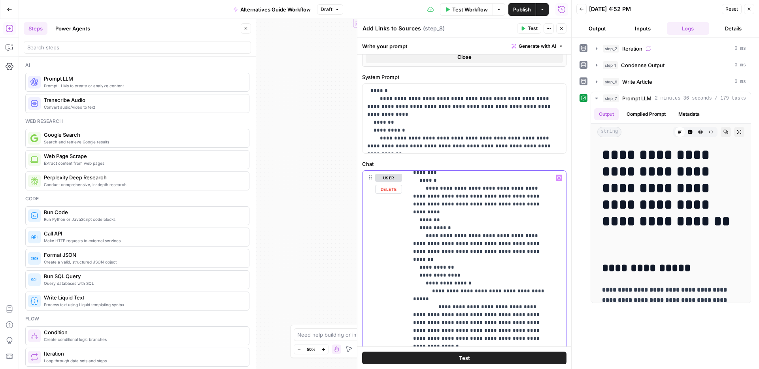
drag, startPoint x: 450, startPoint y: 253, endPoint x: 419, endPoint y: 184, distance: 75.7
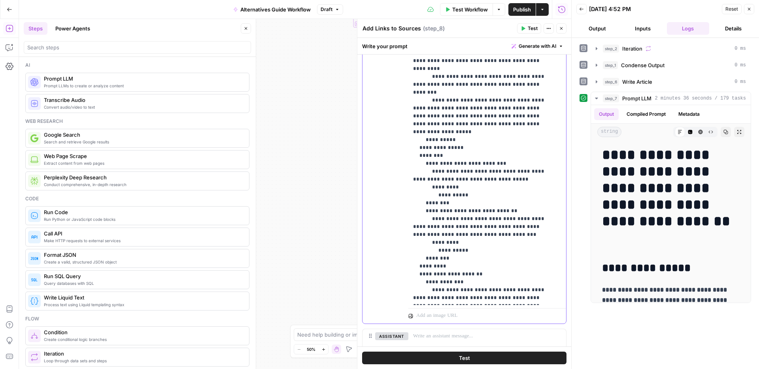
scroll to position [241, 0]
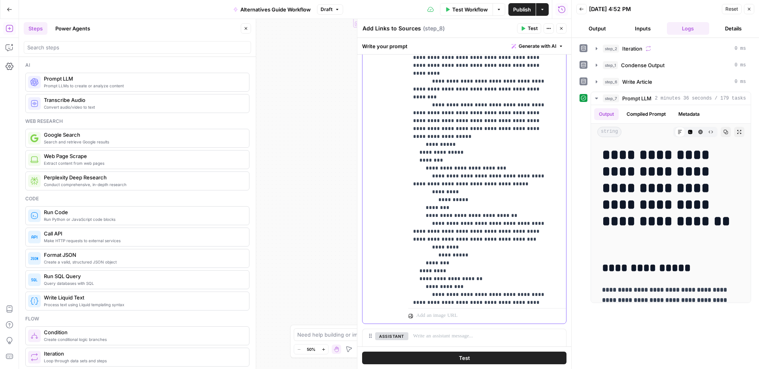
click at [476, 207] on p "**********" at bounding box center [481, 29] width 136 height 569
click at [455, 215] on p "**********" at bounding box center [481, 37] width 136 height 585
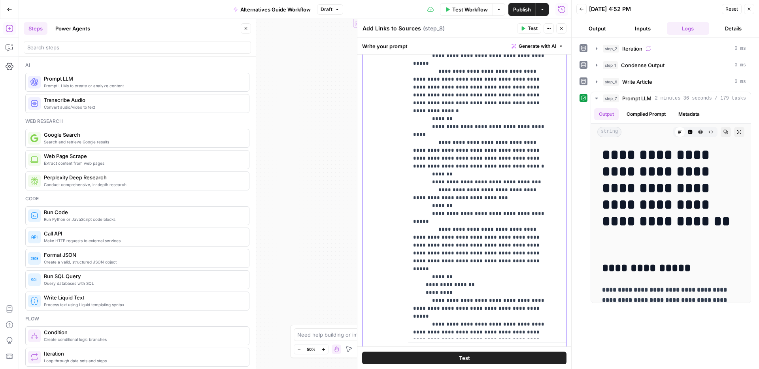
scroll to position [322, 0]
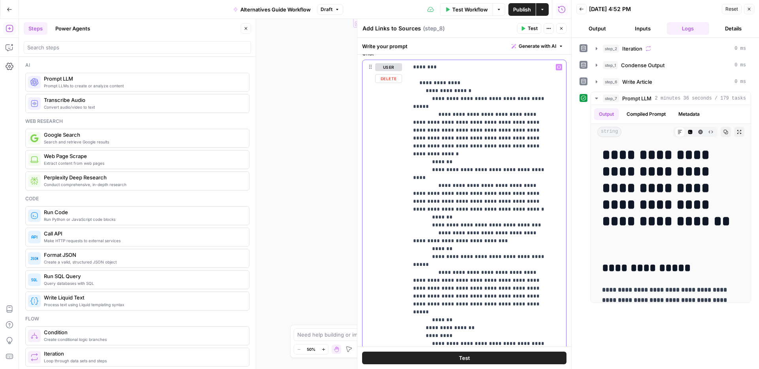
click at [560, 67] on span "Variables Menu" at bounding box center [560, 67] width 0 height 0
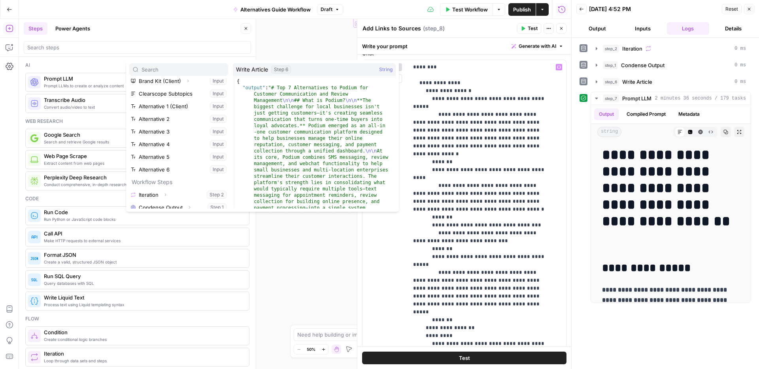
scroll to position [72, 0]
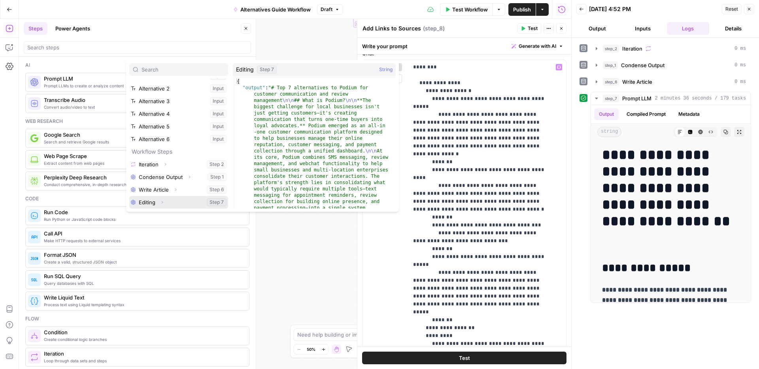
click at [151, 199] on button "Select variable Editing" at bounding box center [178, 202] width 99 height 13
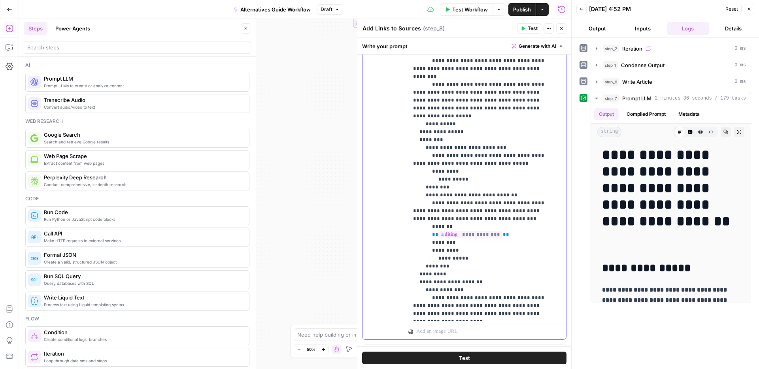
scroll to position [398, 0]
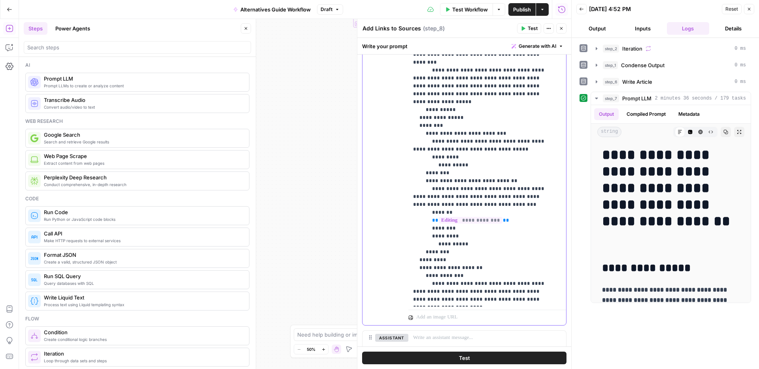
drag, startPoint x: 450, startPoint y: 196, endPoint x: 428, endPoint y: 177, distance: 29.4
click at [428, 177] on p "**********" at bounding box center [481, 7] width 136 height 593
drag, startPoint x: 453, startPoint y: 198, endPoint x: 427, endPoint y: 179, distance: 32.3
click at [427, 179] on p "**********" at bounding box center [481, 7] width 136 height 593
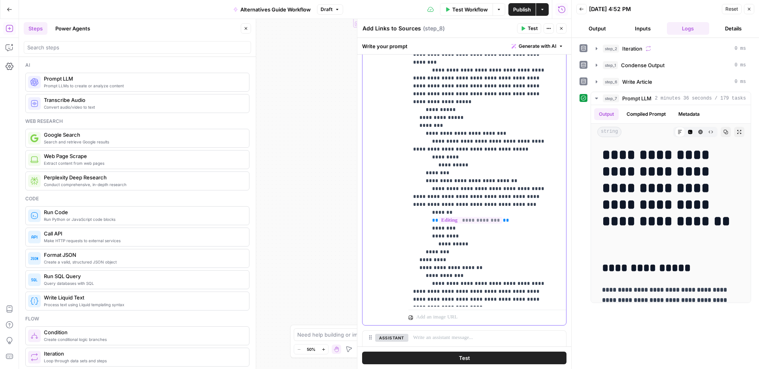
click at [463, 126] on p "**********" at bounding box center [481, 7] width 136 height 593
click at [493, 119] on p "**********" at bounding box center [481, 7] width 136 height 593
click at [472, 126] on p "**********" at bounding box center [481, 7] width 136 height 593
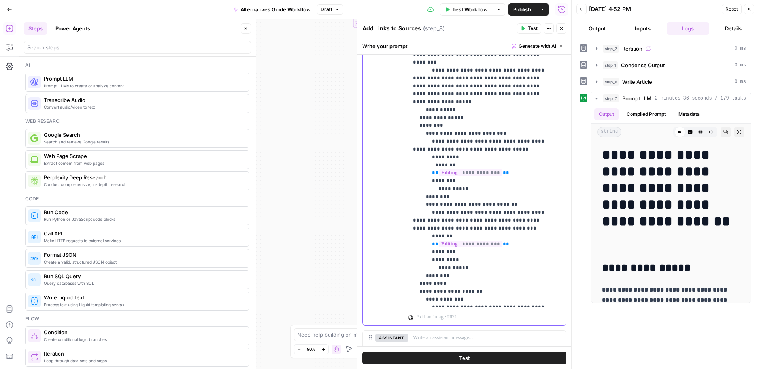
drag, startPoint x: 449, startPoint y: 150, endPoint x: 436, endPoint y: 131, distance: 22.9
click at [434, 136] on p "**********" at bounding box center [481, 19] width 136 height 617
click at [445, 135] on p "**********" at bounding box center [481, 19] width 136 height 617
drag, startPoint x: 451, startPoint y: 135, endPoint x: 434, endPoint y: 134, distance: 17.0
click at [434, 134] on p "**********" at bounding box center [481, 19] width 136 height 617
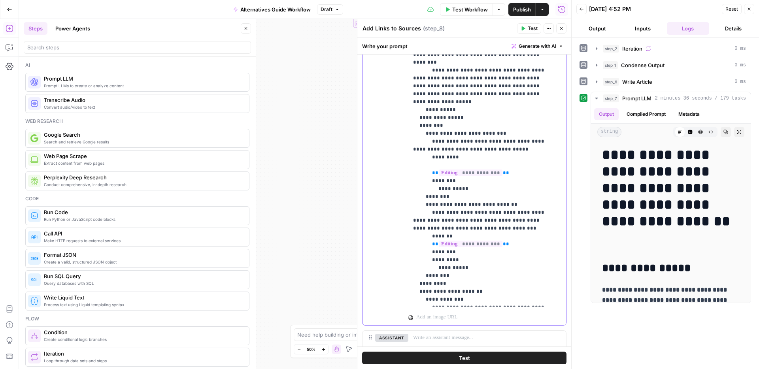
drag, startPoint x: 448, startPoint y: 151, endPoint x: 427, endPoint y: 152, distance: 21.3
click at [427, 152] on p "**********" at bounding box center [481, 19] width 136 height 617
click at [457, 228] on p "**********" at bounding box center [481, 19] width 136 height 617
drag, startPoint x: 451, startPoint y: 220, endPoint x: 432, endPoint y: 206, distance: 24.6
click at [432, 206] on p "**********" at bounding box center [481, 23] width 136 height 625
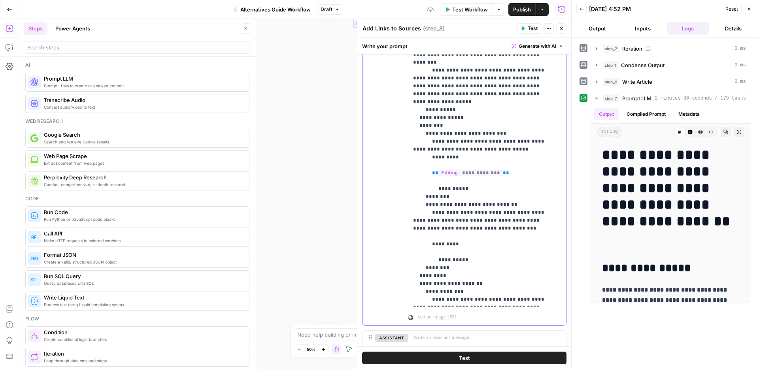
click at [447, 223] on p "**********" at bounding box center [481, 15] width 136 height 609
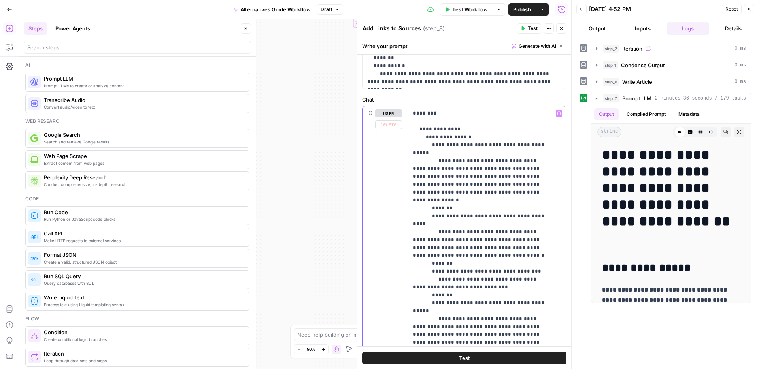
scroll to position [254, 0]
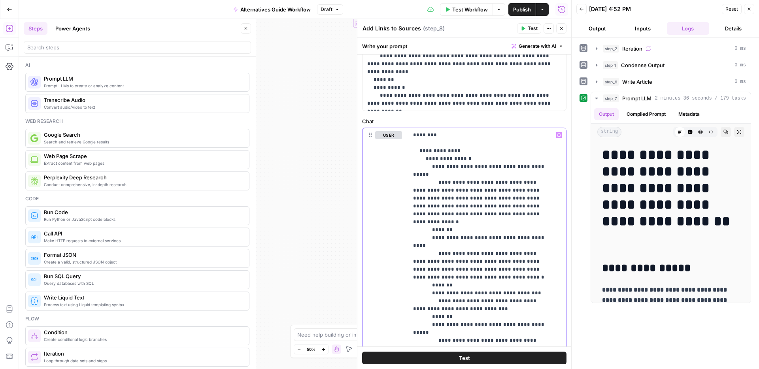
click at [557, 133] on icon "button" at bounding box center [559, 135] width 4 height 4
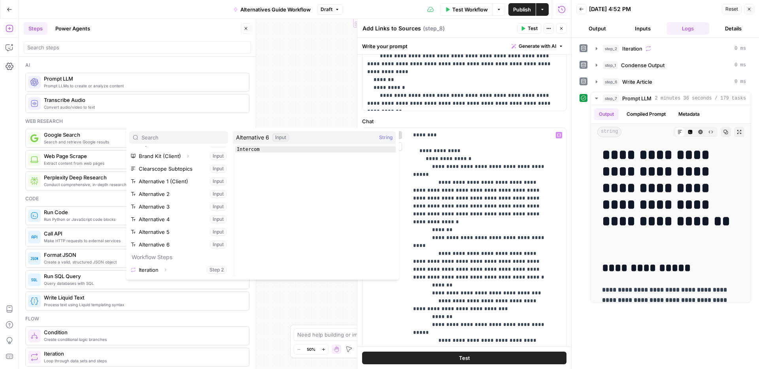
scroll to position [72, 0]
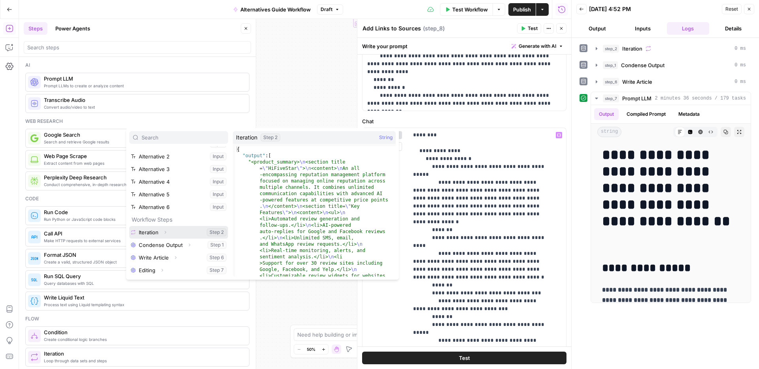
click at [166, 232] on icon "button" at bounding box center [166, 232] width 2 height 3
click at [164, 230] on icon "button" at bounding box center [162, 232] width 5 height 5
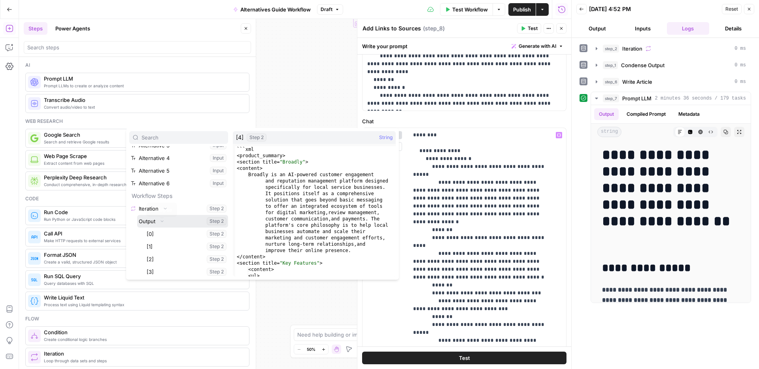
scroll to position [152, 0]
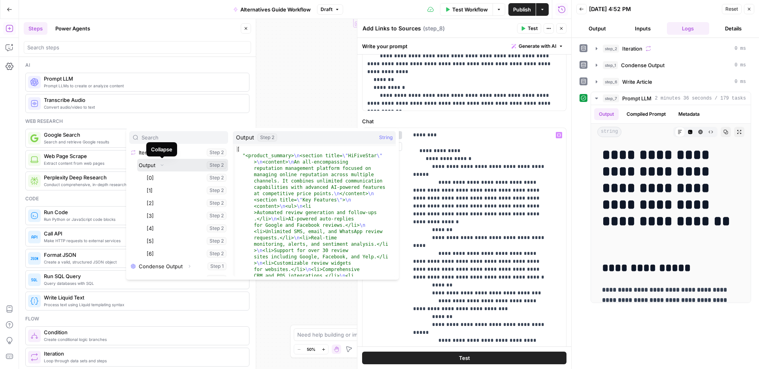
click at [157, 166] on button "Collapse" at bounding box center [162, 165] width 10 height 10
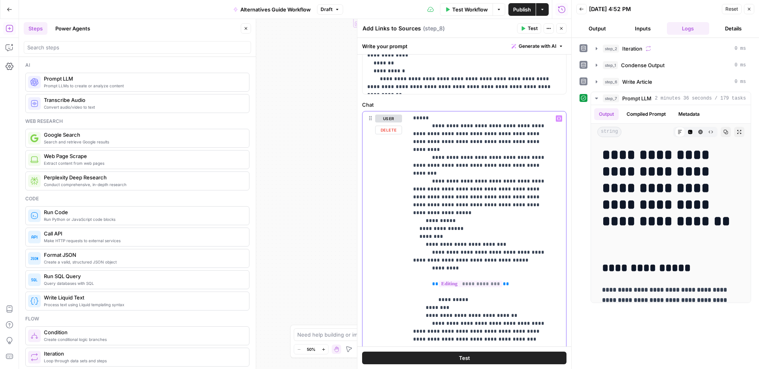
scroll to position [279, 0]
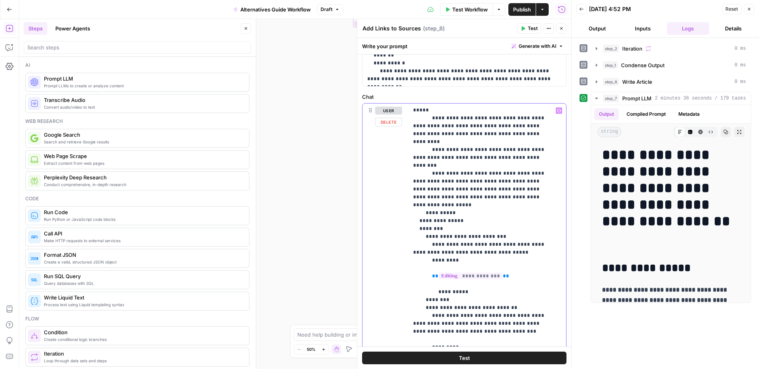
click at [450, 325] on p "**********" at bounding box center [481, 118] width 136 height 609
click at [557, 111] on icon "button" at bounding box center [559, 111] width 4 height 4
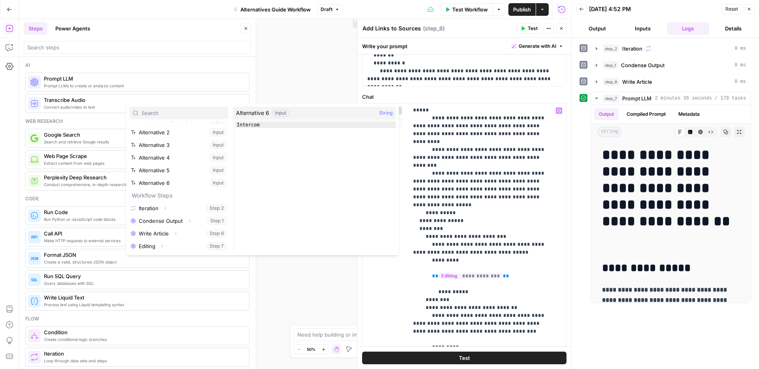
scroll to position [72, 0]
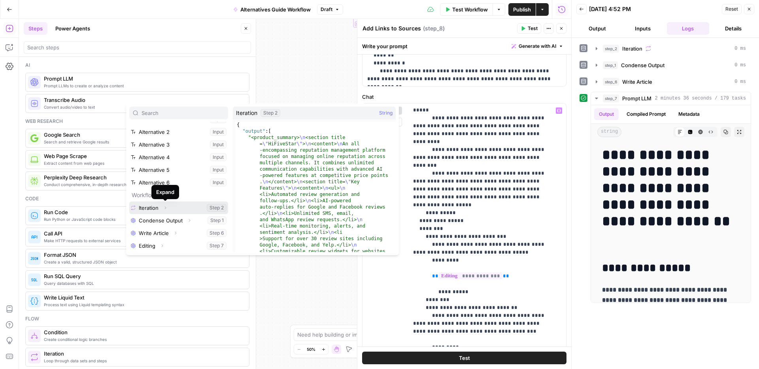
click at [157, 206] on button "Select variable Iteration" at bounding box center [178, 208] width 99 height 13
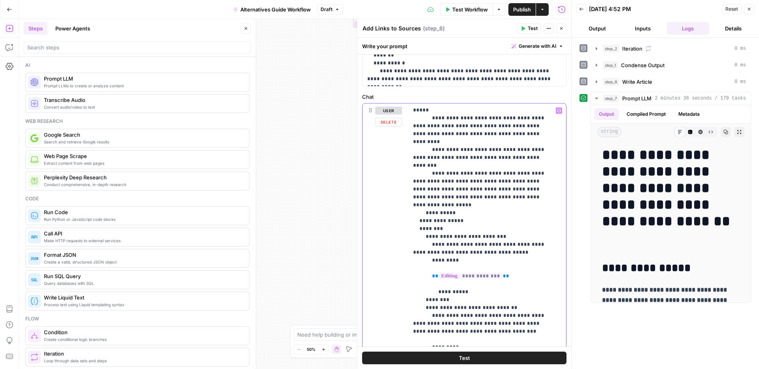
drag, startPoint x: 508, startPoint y: 323, endPoint x: 431, endPoint y: 322, distance: 76.7
click at [431, 322] on p "**********" at bounding box center [481, 118] width 136 height 609
click at [557, 109] on icon "button" at bounding box center [559, 111] width 4 height 4
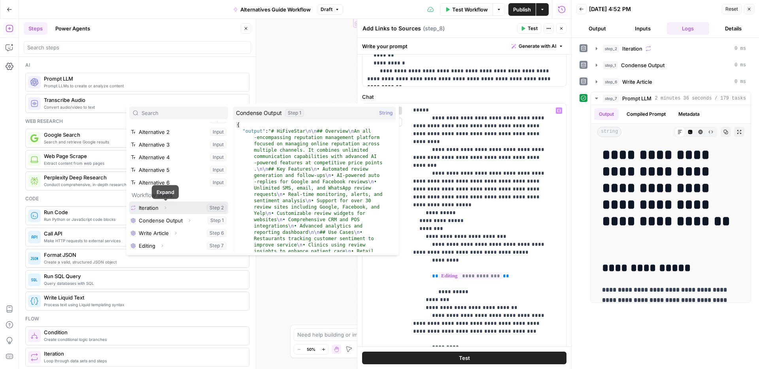
click at [165, 210] on icon "button" at bounding box center [165, 208] width 5 height 5
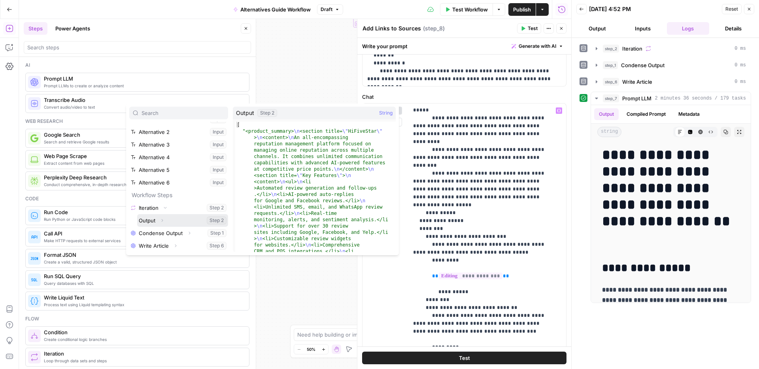
click at [160, 221] on icon "button" at bounding box center [162, 220] width 5 height 5
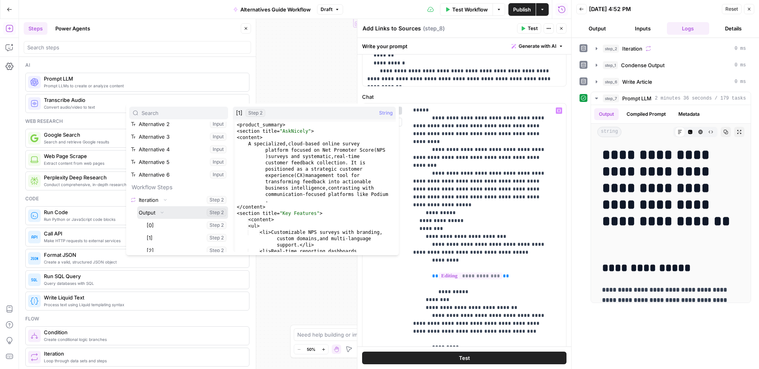
scroll to position [117, 0]
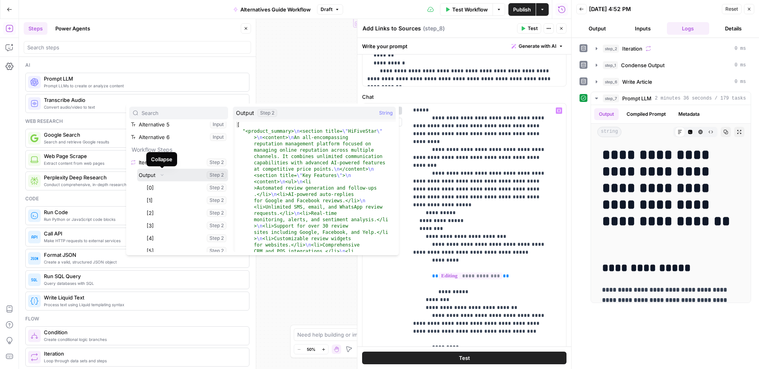
click at [160, 175] on icon "button" at bounding box center [162, 175] width 5 height 5
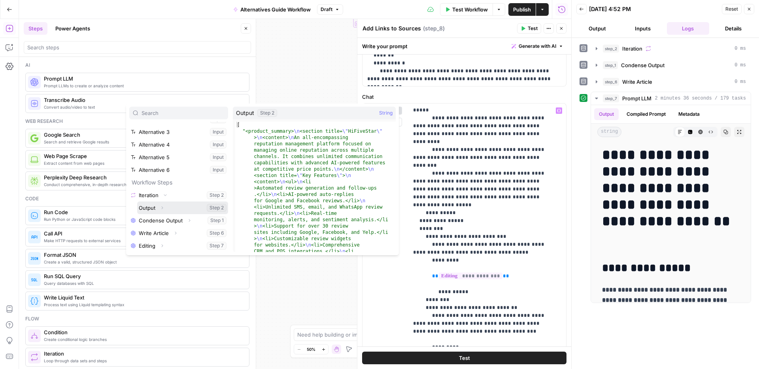
click at [150, 208] on button "Select variable Output" at bounding box center [182, 208] width 91 height 13
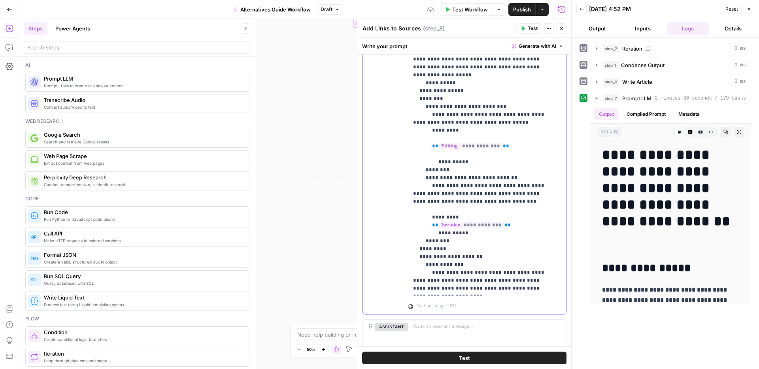
scroll to position [409, 0]
click at [465, 331] on span "Test" at bounding box center [464, 358] width 11 height 8
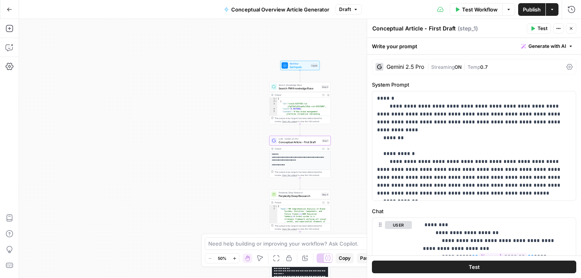
scroll to position [522, 0]
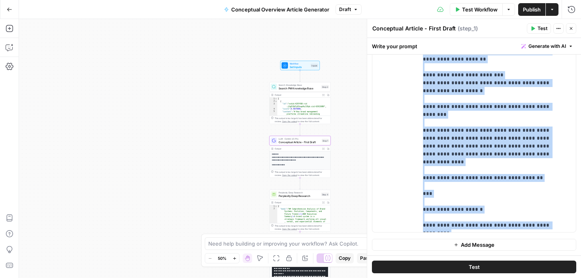
click at [8, 11] on icon "button" at bounding box center [10, 10] width 6 height 6
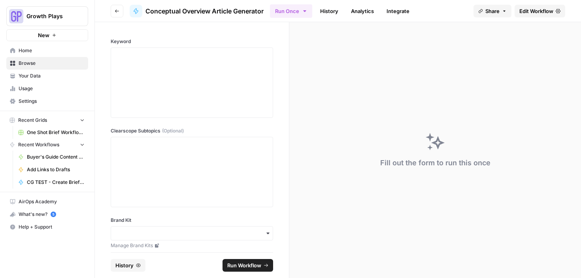
click at [35, 74] on span "Your Data" at bounding box center [52, 75] width 66 height 7
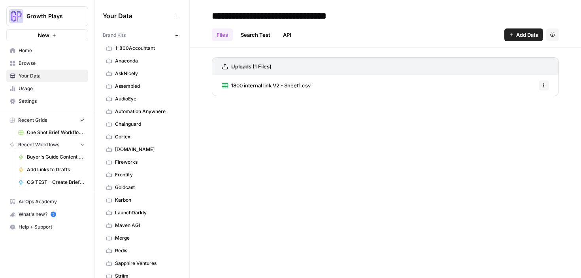
click at [138, 76] on span "AskNicely" at bounding box center [146, 73] width 63 height 7
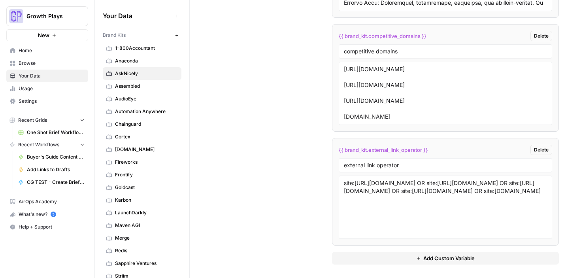
scroll to position [1670, 0]
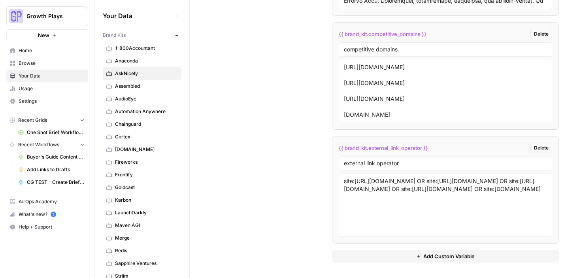
click at [406, 255] on button "Add Custom Variable" at bounding box center [445, 256] width 227 height 13
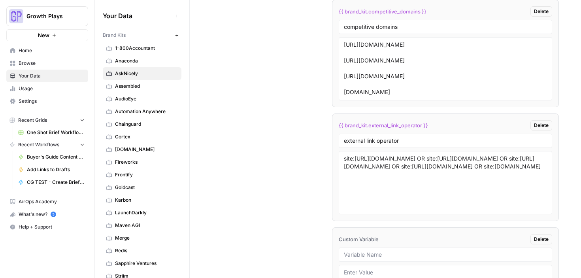
scroll to position [1784, 0]
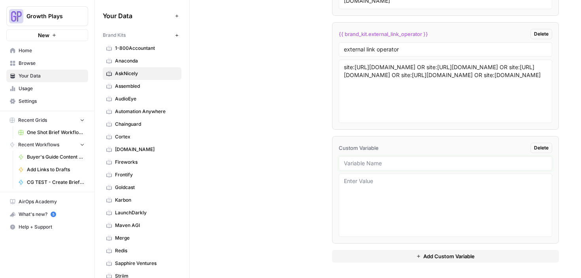
click at [364, 163] on input "text" at bounding box center [446, 163] width 204 height 7
type input "tone and voice"
click at [386, 179] on textarea at bounding box center [446, 205] width 204 height 56
paste textarea "<styleGuide> <coreObjective> <primaryGoal>Establish AskNicely as the definitive…"
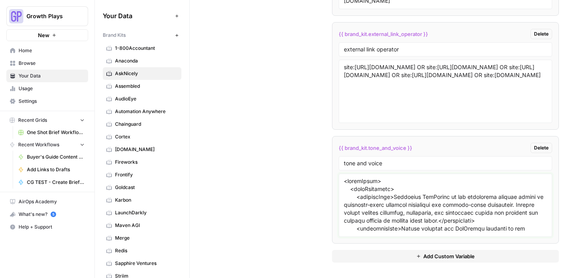
scroll to position [1026, 0]
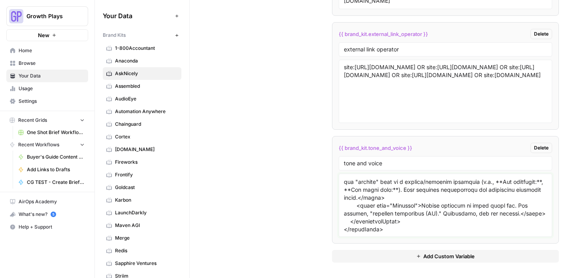
type textarea "<styleGuide> <coreObjective> <primaryGoal>Establish AskNicely as the definitive…"
click at [28, 63] on span "Browse" at bounding box center [52, 63] width 66 height 7
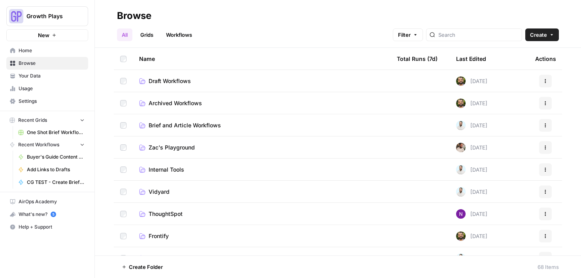
click at [164, 80] on span "Draft Workflows" at bounding box center [170, 81] width 42 height 8
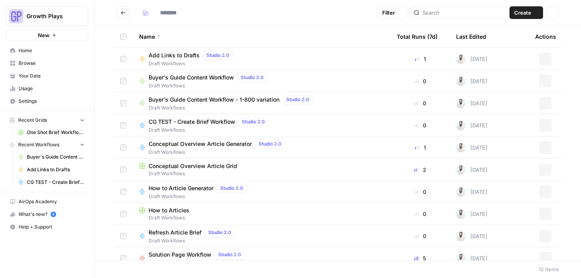
type input "**********"
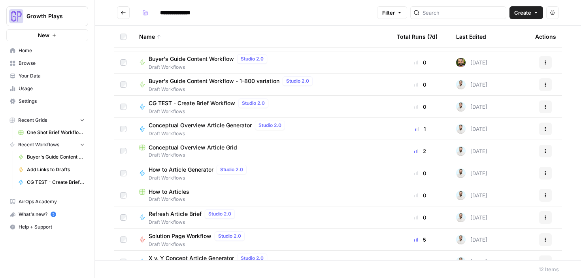
scroll to position [31, 0]
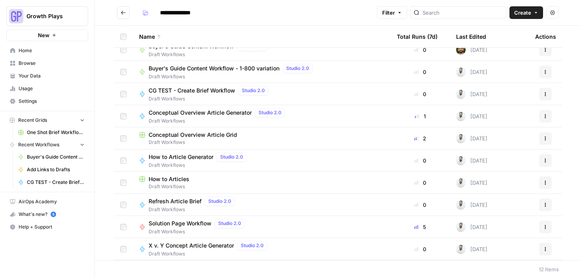
click at [190, 158] on span "How to Article Generator" at bounding box center [181, 157] width 65 height 8
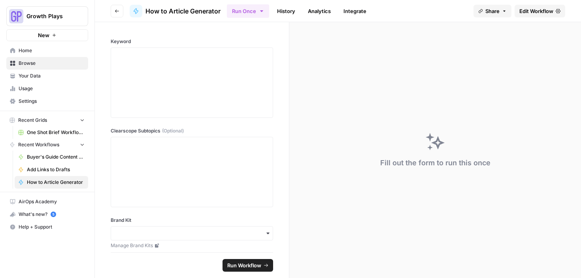
click at [530, 10] on span "Edit Workflow" at bounding box center [536, 11] width 34 height 8
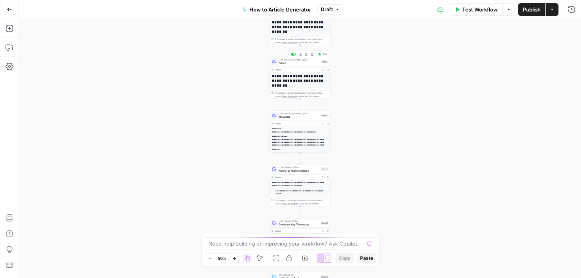
click at [289, 62] on span "Editor" at bounding box center [299, 63] width 41 height 4
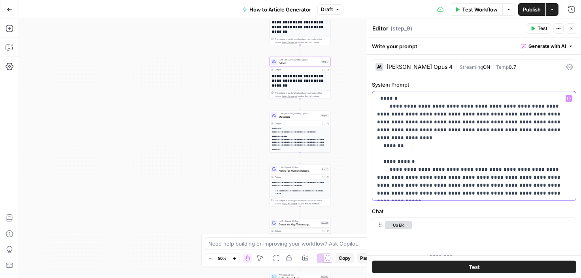
drag, startPoint x: 381, startPoint y: 98, endPoint x: 428, endPoint y: 194, distance: 106.8
click at [428, 194] on p "**********" at bounding box center [471, 145] width 188 height 103
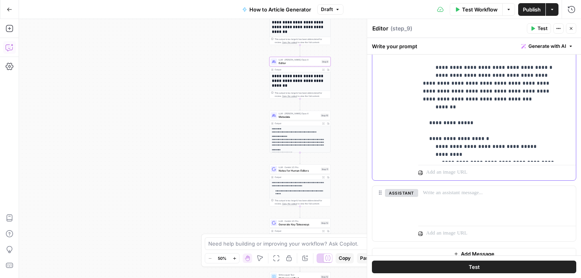
scroll to position [387, 0]
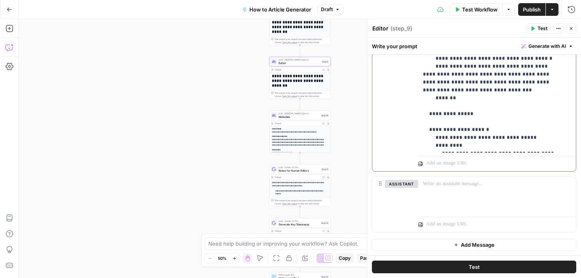
drag, startPoint x: 429, startPoint y: 126, endPoint x: 464, endPoint y: 185, distance: 69.1
click at [464, 185] on div "**********" at bounding box center [474, 31] width 204 height 402
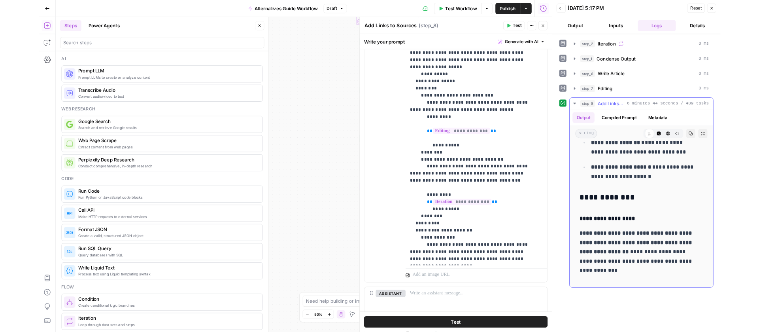
scroll to position [5625, 0]
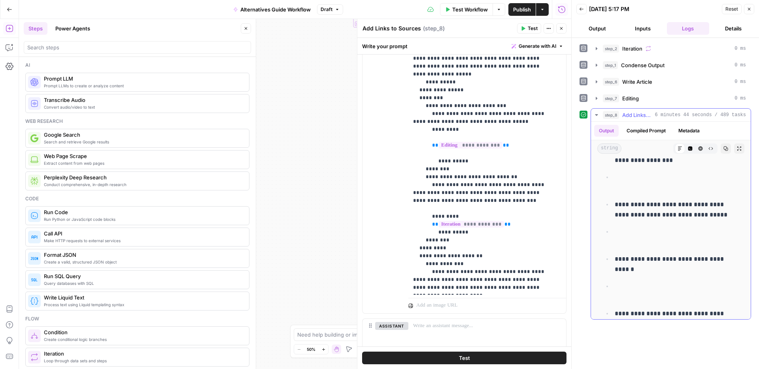
click at [600, 115] on button "step_8 Add Links to Sources 6 minutes 44 seconds / 489 tasks" at bounding box center [671, 115] width 160 height 13
